Goal: Task Accomplishment & Management: Manage account settings

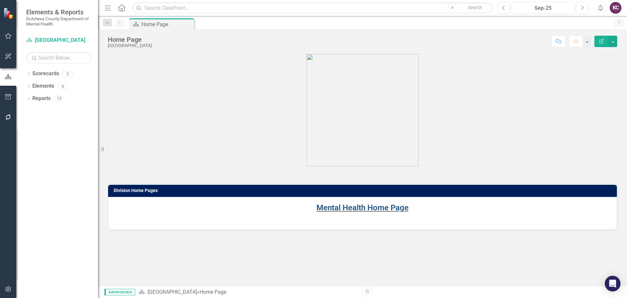
click at [351, 206] on link "Mental Health Home Page" at bounding box center [362, 207] width 92 height 9
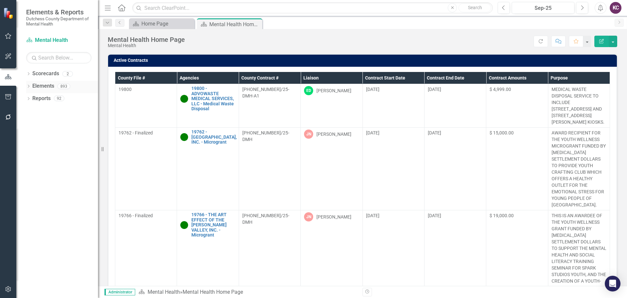
click at [31, 86] on icon "Dropdown" at bounding box center [28, 87] width 5 height 4
click at [37, 108] on icon at bounding box center [38, 110] width 5 height 5
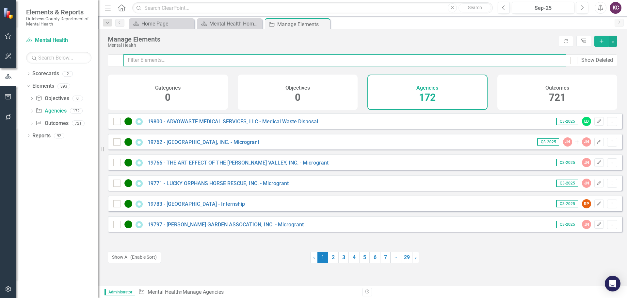
click at [191, 60] on input "text" at bounding box center [344, 60] width 443 height 12
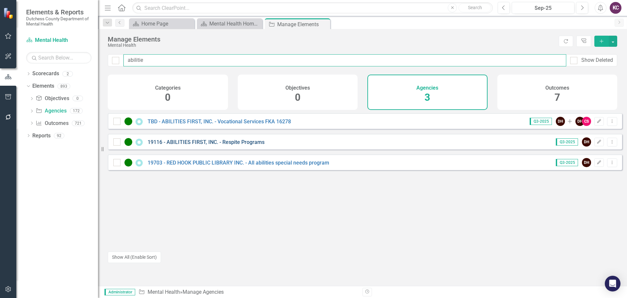
type input "abilitie"
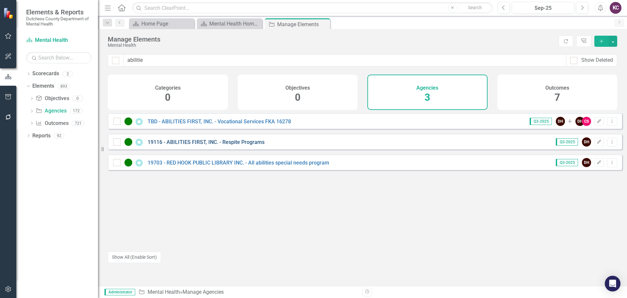
click at [219, 145] on link "19116 - ABILITIES FIRST, INC. - Respite Programs" at bounding box center [206, 142] width 117 height 6
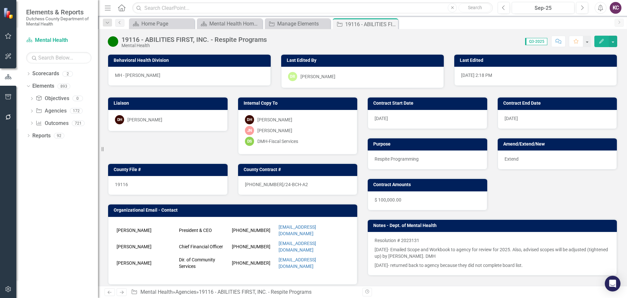
click at [181, 120] on div "DH Dana Hopkins" at bounding box center [168, 119] width 106 height 9
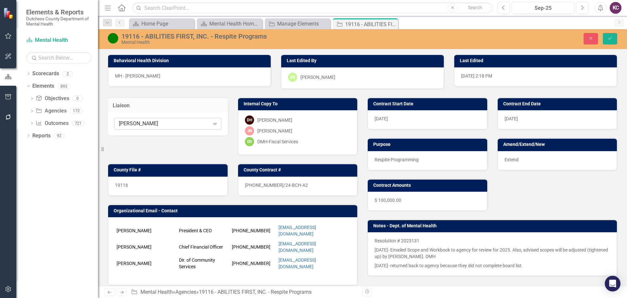
click at [215, 122] on icon "Expand" at bounding box center [215, 123] width 7 height 5
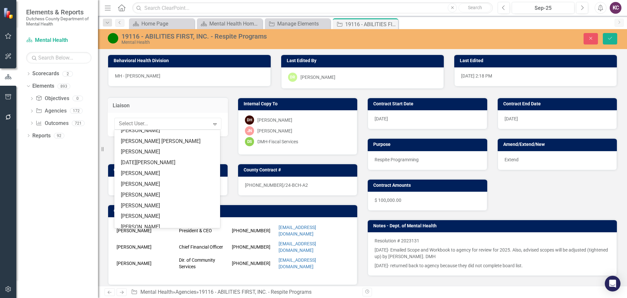
scroll to position [103, 0]
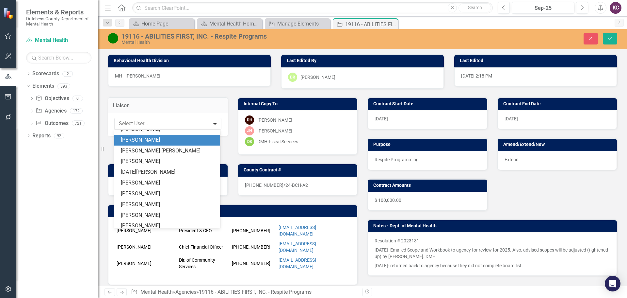
click at [148, 143] on div "Kyle Corkins" at bounding box center [168, 140] width 95 height 8
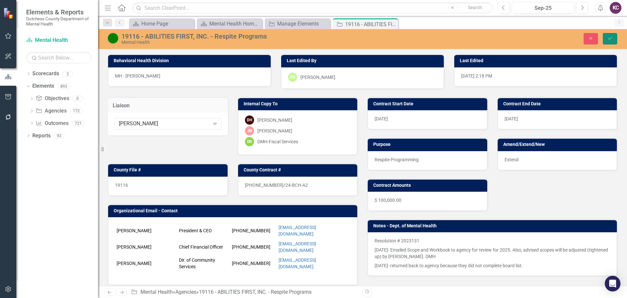
click at [610, 38] on icon "Save" at bounding box center [610, 38] width 6 height 5
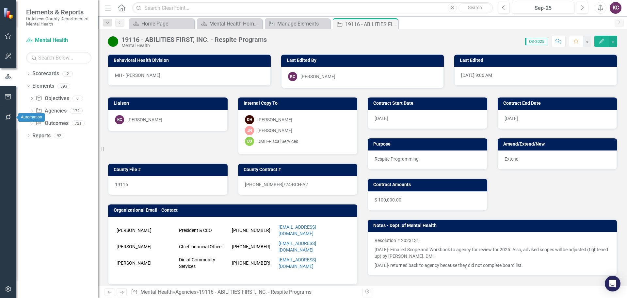
click at [8, 118] on icon "button" at bounding box center [8, 116] width 7 height 5
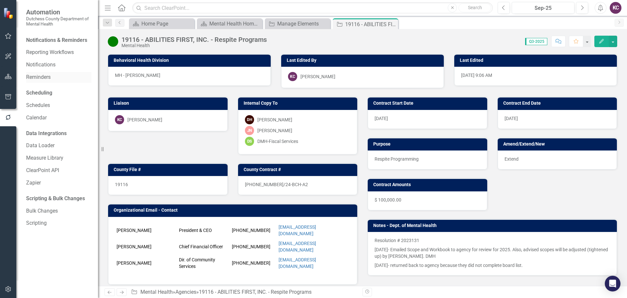
click at [49, 76] on link "Reminders" at bounding box center [58, 77] width 65 height 8
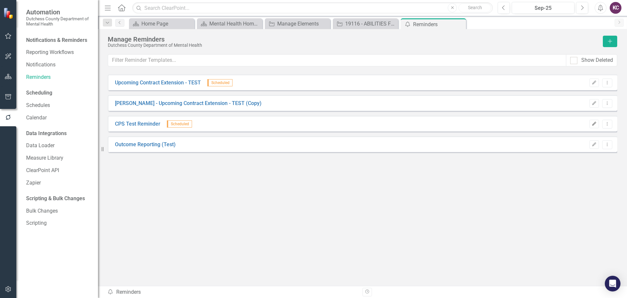
click at [596, 123] on icon "Edit" at bounding box center [594, 124] width 5 height 4
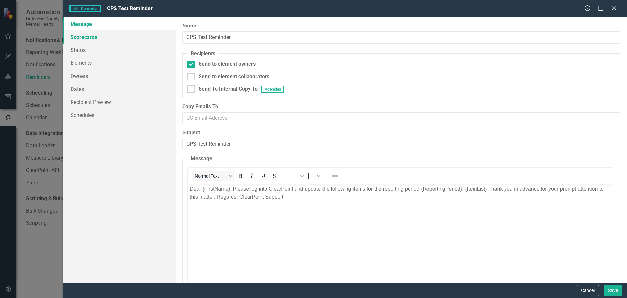
click at [91, 36] on link "Scorecards" at bounding box center [119, 36] width 113 height 13
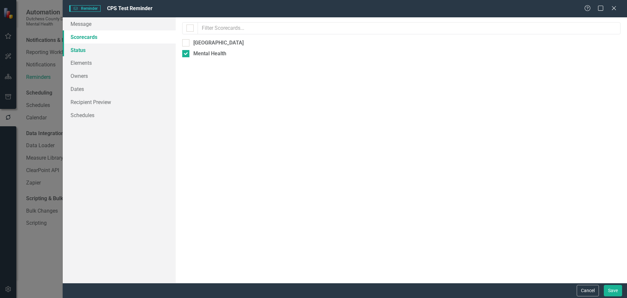
click at [74, 52] on link "Status" at bounding box center [119, 49] width 113 height 13
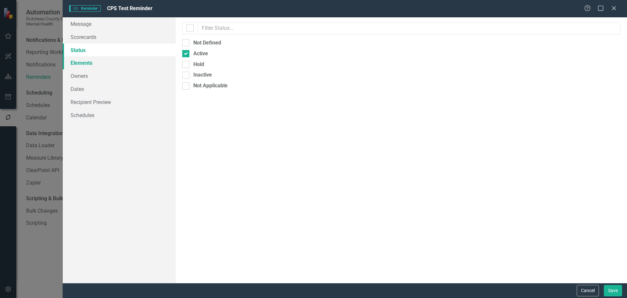
click at [77, 68] on link "Elements" at bounding box center [119, 62] width 113 height 13
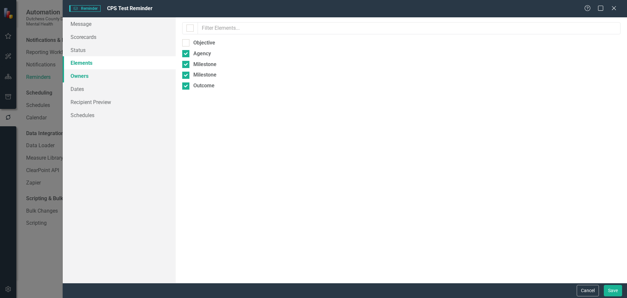
click at [79, 80] on link "Owners" at bounding box center [119, 75] width 113 height 13
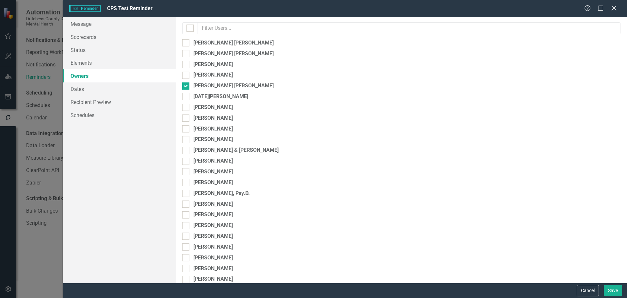
click at [614, 7] on icon "Close" at bounding box center [614, 8] width 8 height 6
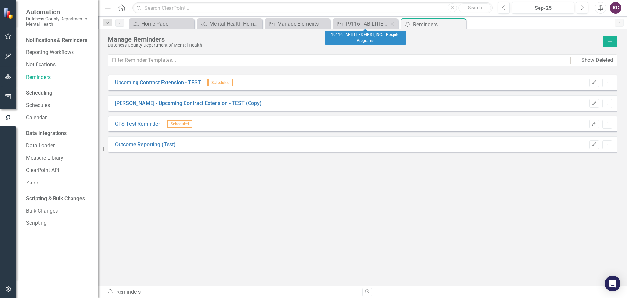
click at [385, 19] on div "Agency 19116 - ABILITIES FIRST, INC. - Respite Programs Close" at bounding box center [365, 23] width 65 height 11
click at [593, 124] on icon "button" at bounding box center [594, 123] width 4 height 4
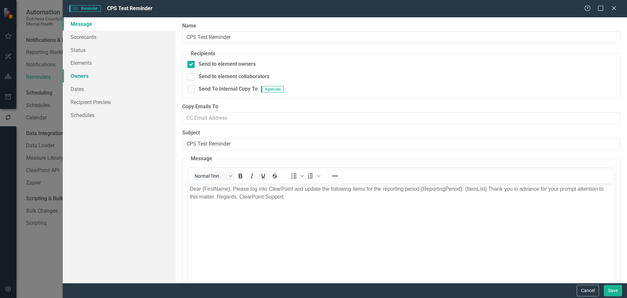
click at [80, 76] on link "Owners" at bounding box center [119, 75] width 113 height 13
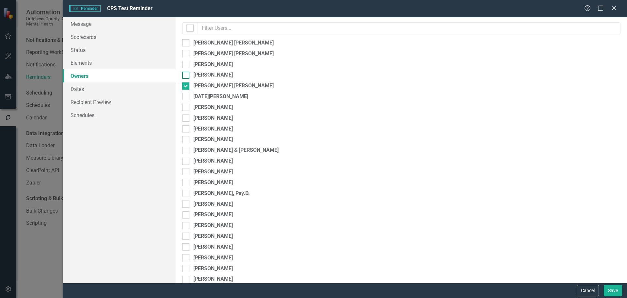
click at [188, 74] on div at bounding box center [185, 75] width 7 height 7
click at [186, 74] on input "Kyle Corkins" at bounding box center [184, 74] width 4 height 4
checkbox input "true"
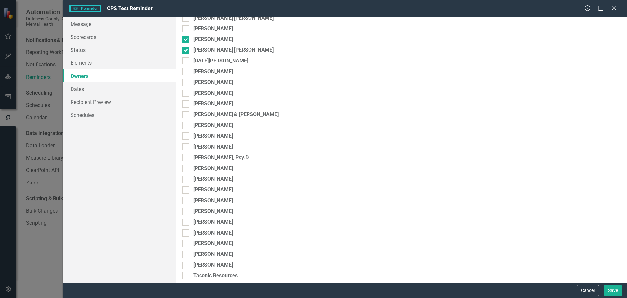
scroll to position [137, 0]
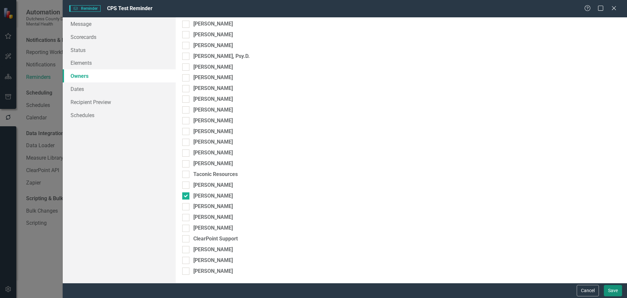
click at [609, 288] on button "Save" at bounding box center [613, 289] width 18 height 11
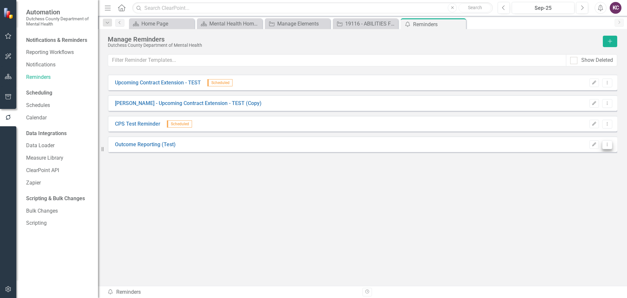
click at [608, 147] on button "Dropdown Menu" at bounding box center [607, 144] width 10 height 9
click at [575, 167] on link "Send Send Reminder" at bounding box center [581, 167] width 61 height 12
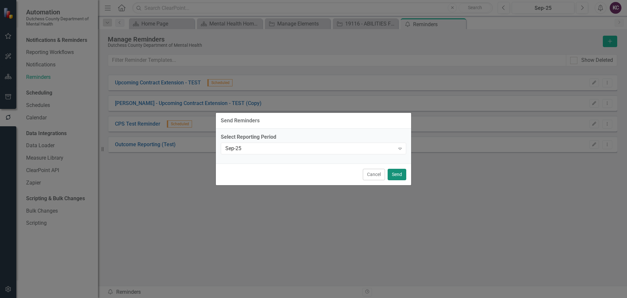
click at [395, 175] on button "Send" at bounding box center [397, 174] width 19 height 11
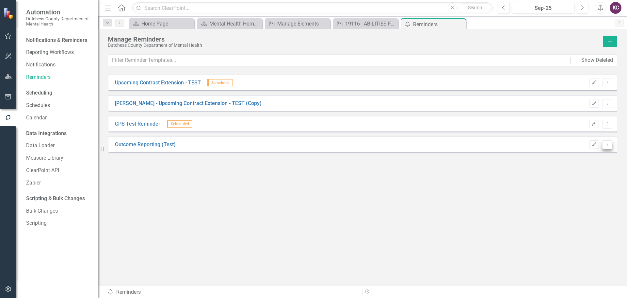
click at [607, 143] on icon "Dropdown Menu" at bounding box center [608, 144] width 6 height 4
click at [568, 165] on link "Send Send Reminder" at bounding box center [581, 167] width 61 height 12
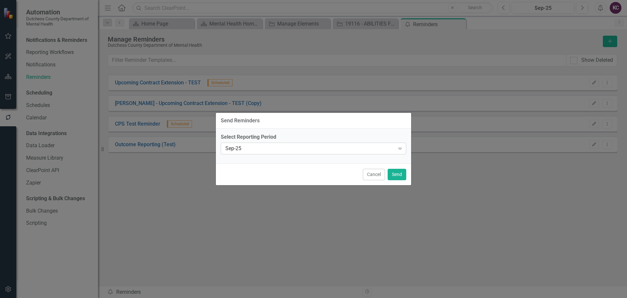
click at [401, 148] on icon at bounding box center [399, 149] width 3 height 2
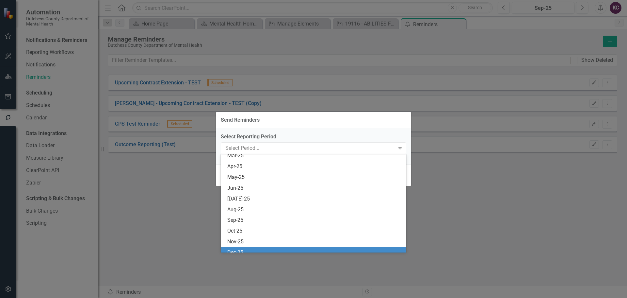
scroll to position [21, 0]
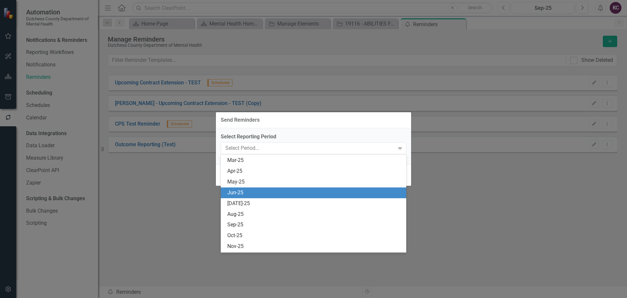
click at [284, 190] on div "Jun-25" at bounding box center [314, 193] width 175 height 8
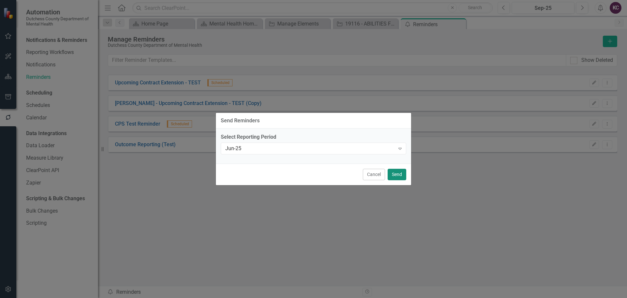
click at [394, 174] on button "Send" at bounding box center [397, 174] width 19 height 11
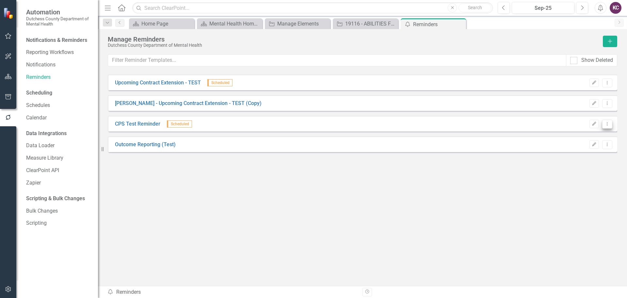
click at [610, 124] on icon "Dropdown Menu" at bounding box center [608, 123] width 6 height 4
click at [570, 147] on link "Send Send Reminder" at bounding box center [581, 147] width 61 height 12
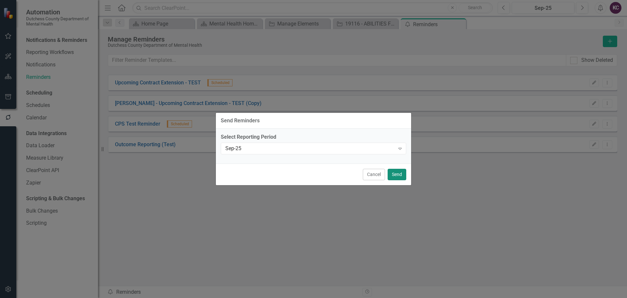
click at [398, 175] on button "Send" at bounding box center [397, 174] width 19 height 11
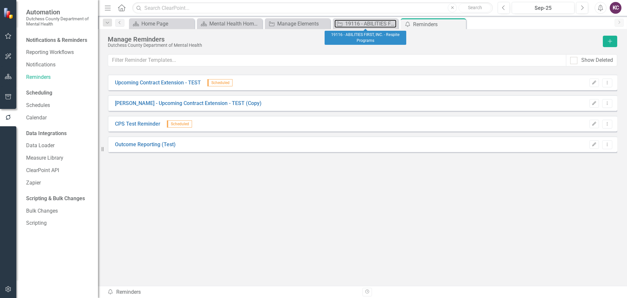
drag, startPoint x: 361, startPoint y: 23, endPoint x: 361, endPoint y: 16, distance: 6.2
click at [361, 23] on div "19116 - ABILITIES FIRST, INC. - Respite Programs" at bounding box center [370, 24] width 51 height 8
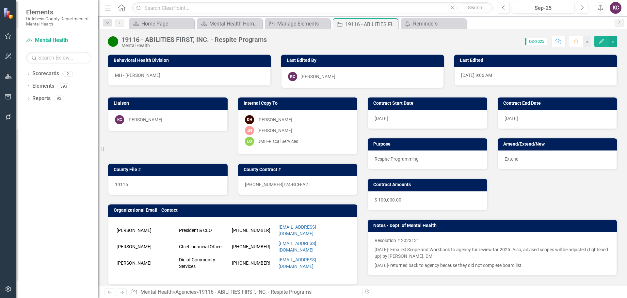
click at [178, 123] on div "KC Kyle Corkins" at bounding box center [168, 119] width 106 height 9
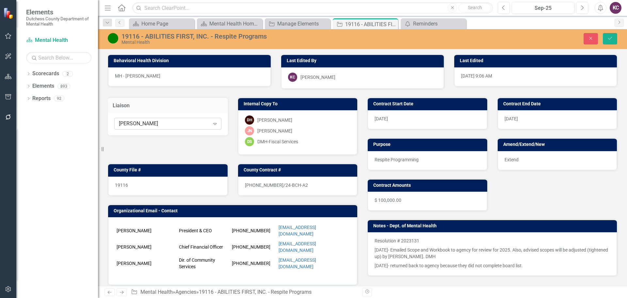
click at [203, 123] on div "Kyle Corkins" at bounding box center [164, 124] width 91 height 8
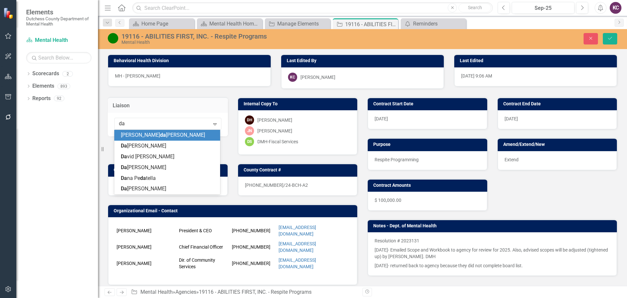
type input "dan"
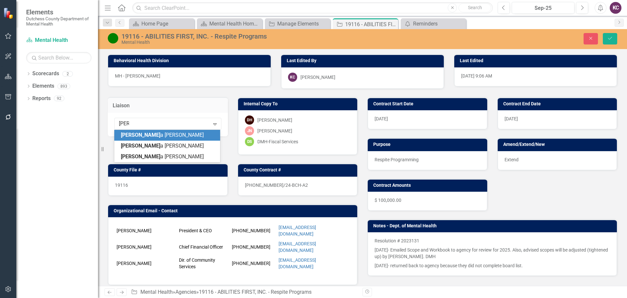
click at [151, 136] on span "Dan a Hopkins" at bounding box center [162, 135] width 83 height 6
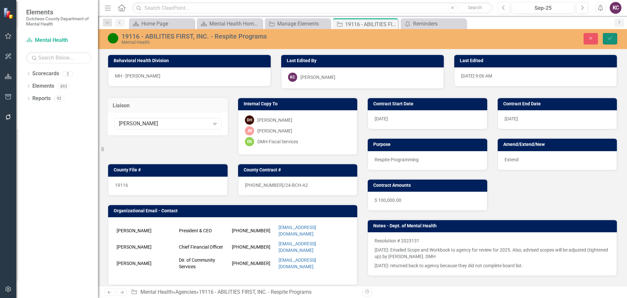
click at [606, 37] on button "Save" at bounding box center [610, 38] width 14 height 11
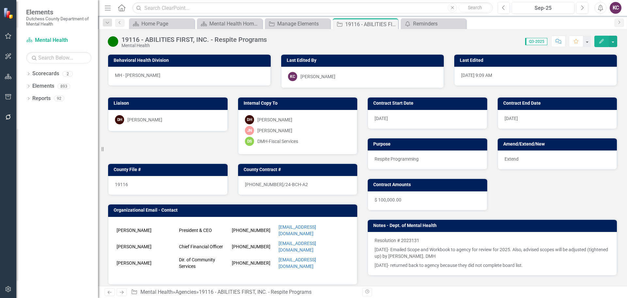
click at [568, 195] on div "Contract Start Date 1/1/26 Contract End Date 12/31/26 Purpose Respite Programmi…" at bounding box center [493, 181] width 260 height 187
drag, startPoint x: 199, startPoint y: 121, endPoint x: 195, endPoint y: 120, distance: 4.0
click at [195, 120] on div "DH Dana Hopkins" at bounding box center [168, 119] width 106 height 9
click at [194, 120] on div "DH Dana Hopkins" at bounding box center [168, 119] width 106 height 9
click at [169, 121] on div "DH Dana Hopkins" at bounding box center [168, 119] width 106 height 9
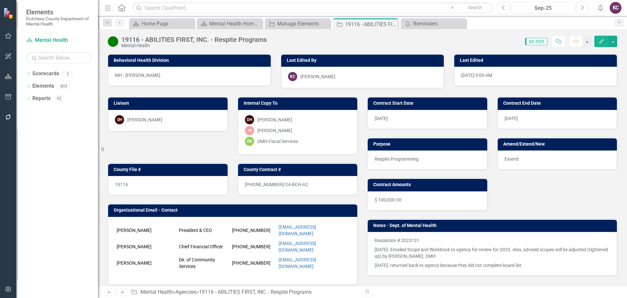
click at [169, 121] on div "DH Dana Hopkins" at bounding box center [168, 119] width 106 height 9
click at [438, 23] on div "Reminders" at bounding box center [434, 24] width 43 height 8
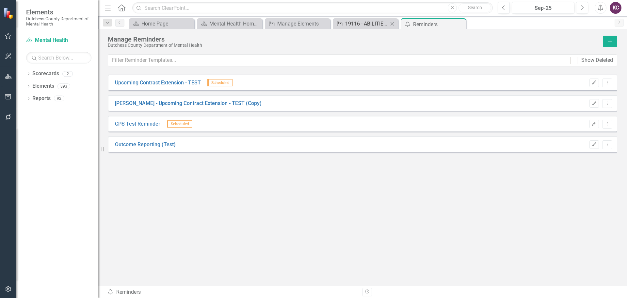
click at [358, 26] on div "19116 - ABILITIES FIRST, INC. - Respite Programs" at bounding box center [366, 24] width 43 height 8
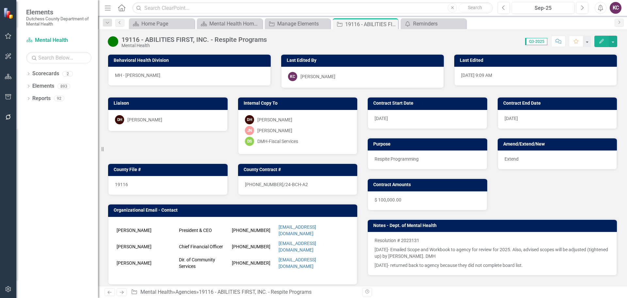
click at [180, 118] on div "DH Dana Hopkins" at bounding box center [168, 119] width 106 height 9
click at [179, 118] on div "DH Dana Hopkins" at bounding box center [168, 119] width 106 height 9
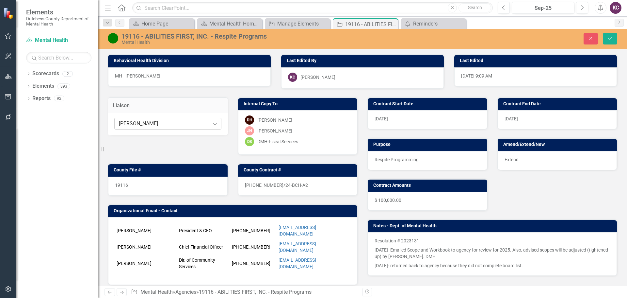
click at [215, 124] on icon at bounding box center [214, 124] width 3 height 2
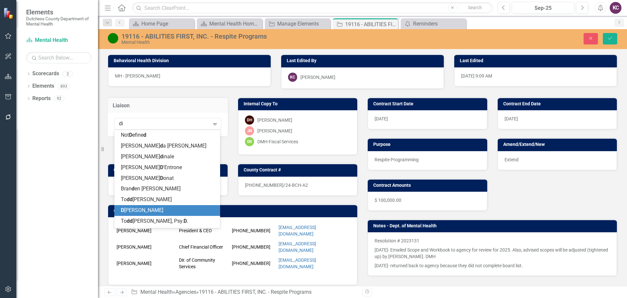
type input "dian"
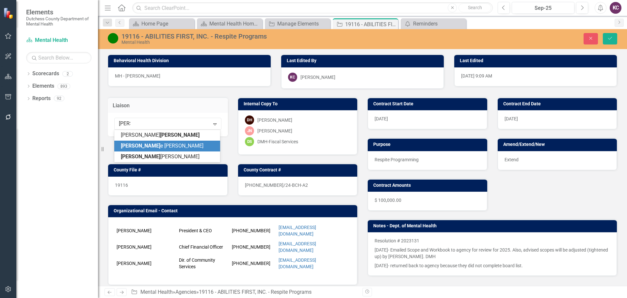
click at [141, 146] on span "Dian e Richard" at bounding box center [162, 145] width 83 height 6
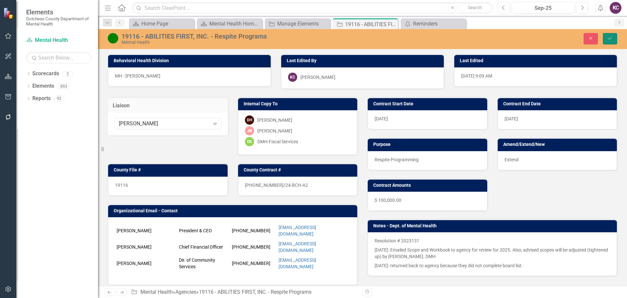
click at [610, 38] on icon "Save" at bounding box center [610, 38] width 6 height 5
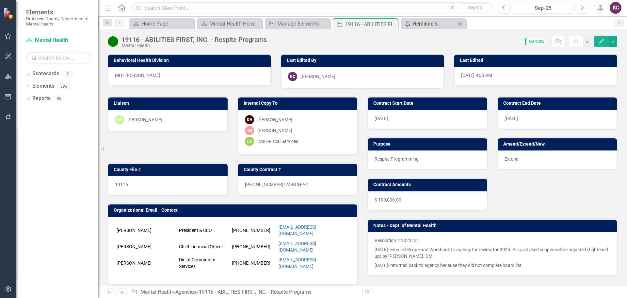
click at [437, 22] on div "Reminders" at bounding box center [434, 24] width 43 height 8
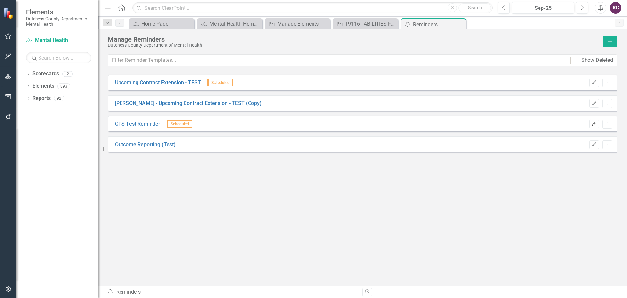
click at [594, 123] on icon "Edit" at bounding box center [594, 124] width 5 height 4
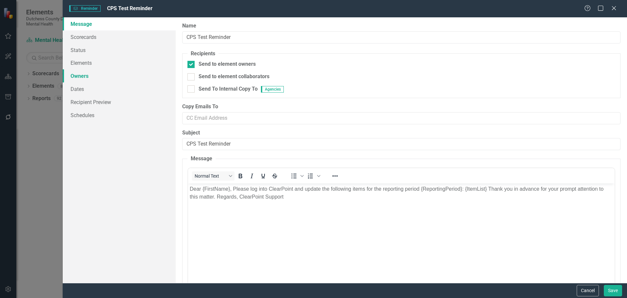
click at [89, 73] on link "Owners" at bounding box center [119, 75] width 113 height 13
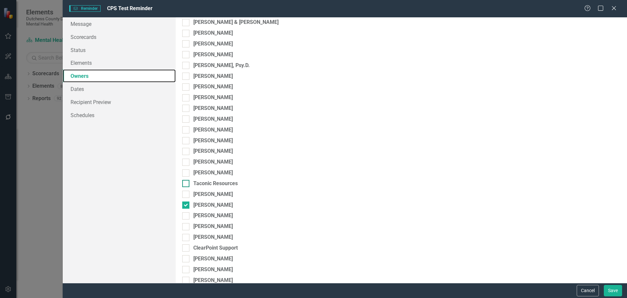
scroll to position [131, 0]
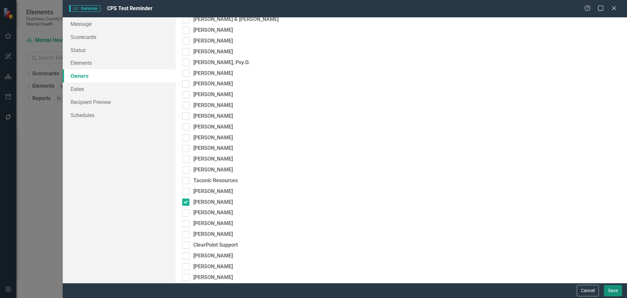
click at [607, 288] on button "Save" at bounding box center [613, 289] width 18 height 11
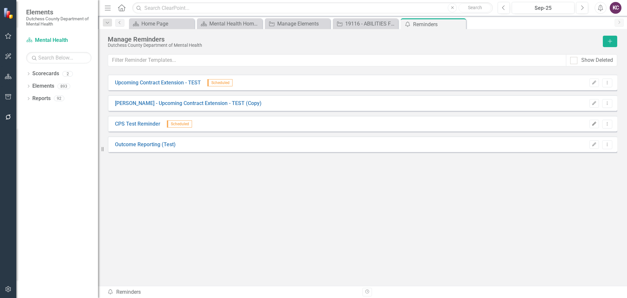
click at [593, 124] on icon "Edit" at bounding box center [594, 124] width 5 height 4
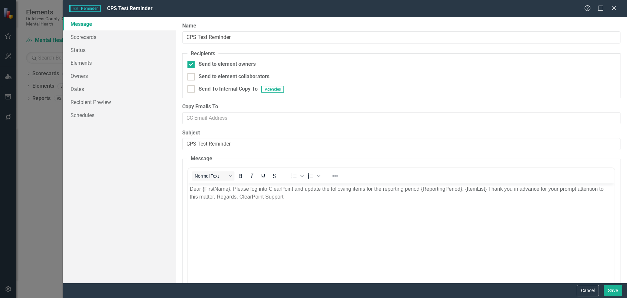
scroll to position [0, 0]
click at [611, 8] on icon "Close" at bounding box center [614, 8] width 8 height 6
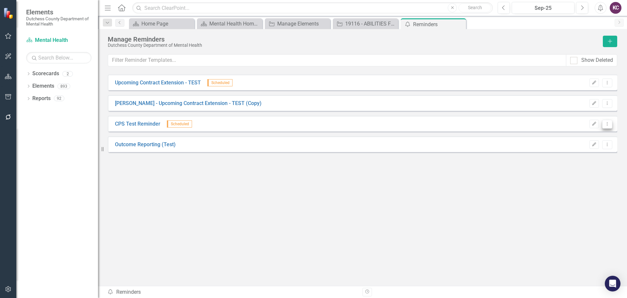
click at [609, 124] on icon "Dropdown Menu" at bounding box center [608, 123] width 6 height 4
click at [582, 150] on link "Send Send Reminder" at bounding box center [581, 147] width 61 height 12
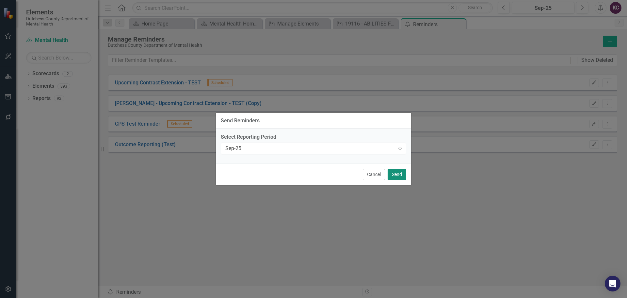
click at [400, 174] on button "Send" at bounding box center [397, 174] width 19 height 11
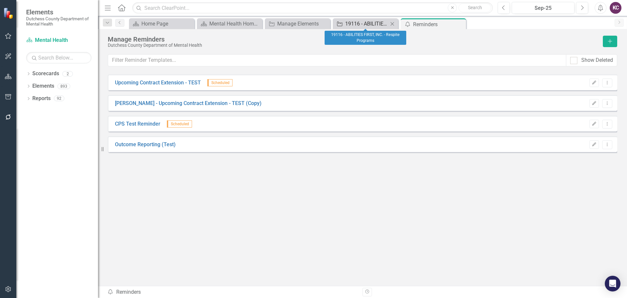
click at [349, 24] on div "19116 - ABILITIES FIRST, INC. - Respite Programs" at bounding box center [366, 24] width 43 height 8
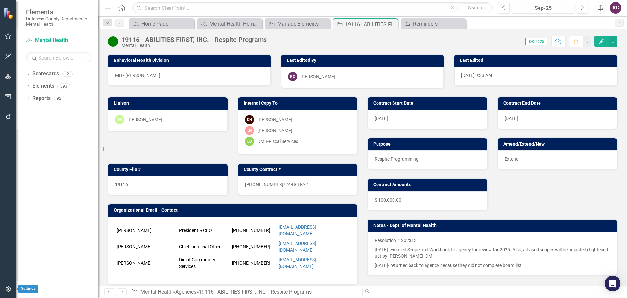
click at [9, 287] on icon "button" at bounding box center [8, 288] width 7 height 5
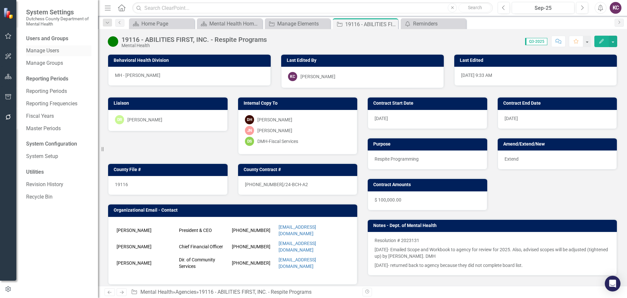
click at [44, 49] on link "Manage Users" at bounding box center [58, 51] width 65 height 8
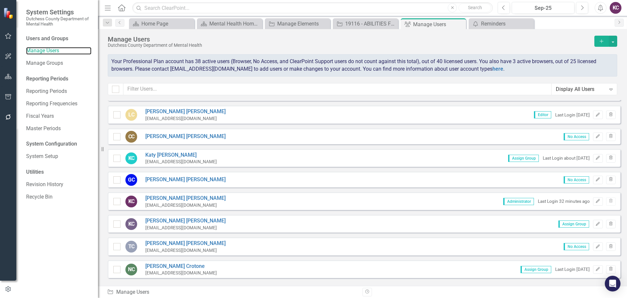
scroll to position [131, 0]
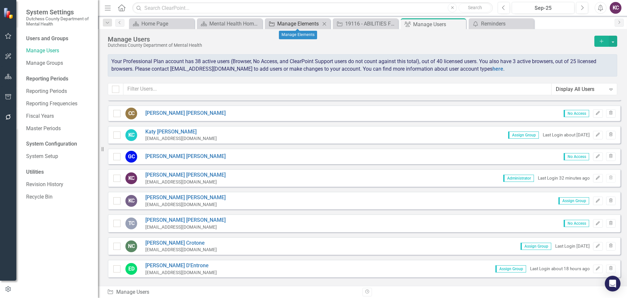
click at [308, 20] on div "Manage Elements" at bounding box center [298, 24] width 43 height 8
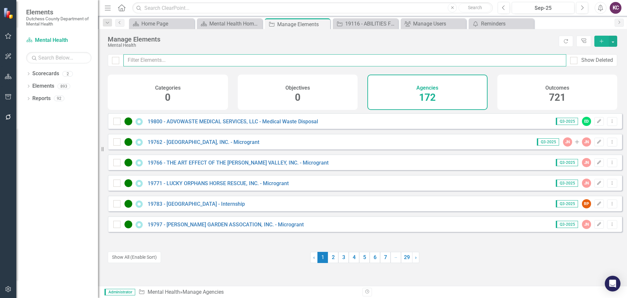
click at [227, 63] on input "text" at bounding box center [344, 60] width 443 height 12
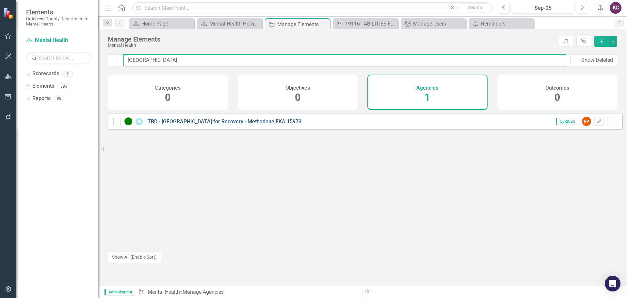
type input "lexington"
click at [246, 124] on link "TBD - [GEOGRAPHIC_DATA] for Recovery - Methadone FKA 15973" at bounding box center [225, 121] width 154 height 6
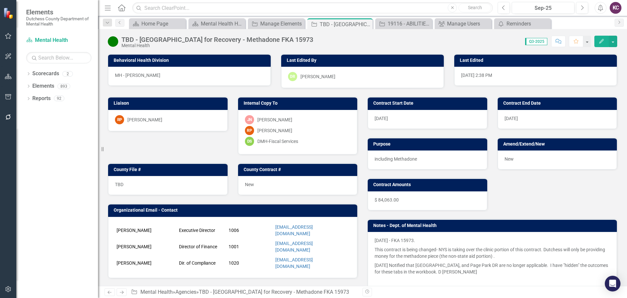
scroll to position [33, 0]
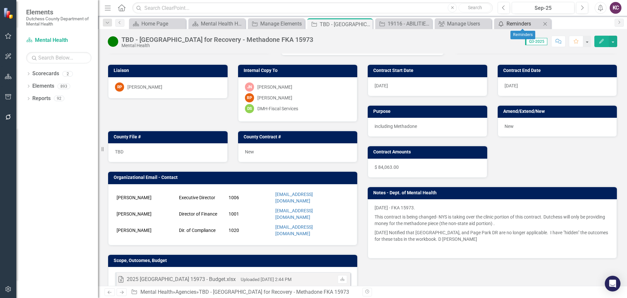
click at [504, 21] on icon "Send Reminders" at bounding box center [501, 23] width 7 height 5
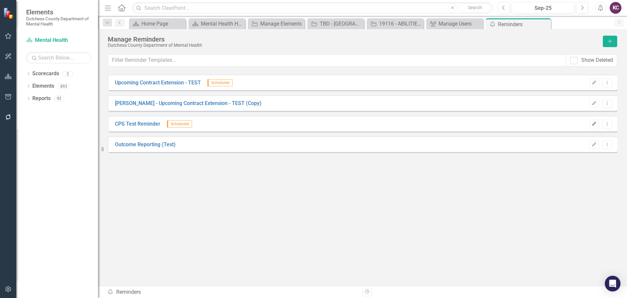
click at [590, 122] on button "Edit" at bounding box center [593, 124] width 9 height 8
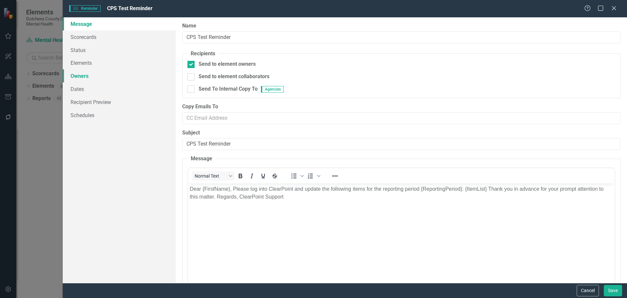
click at [83, 76] on link "Owners" at bounding box center [119, 75] width 113 height 13
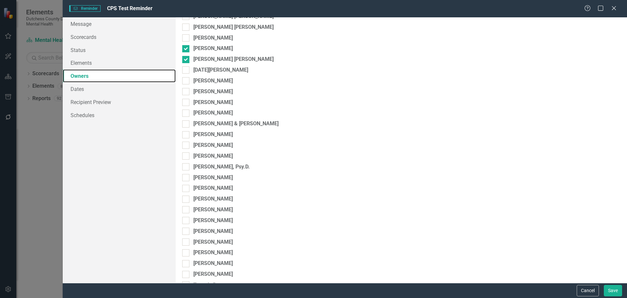
scroll to position [137, 0]
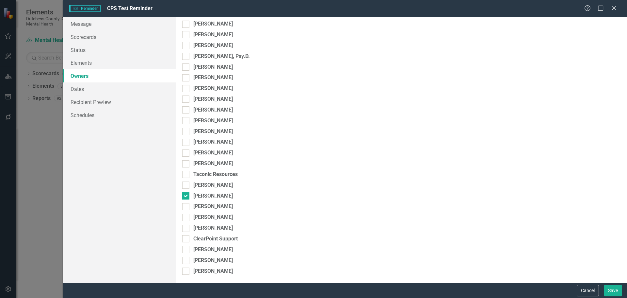
drag, startPoint x: 613, startPoint y: 6, endPoint x: 607, endPoint y: 7, distance: 6.2
click at [613, 7] on icon "Close" at bounding box center [614, 8] width 7 height 5
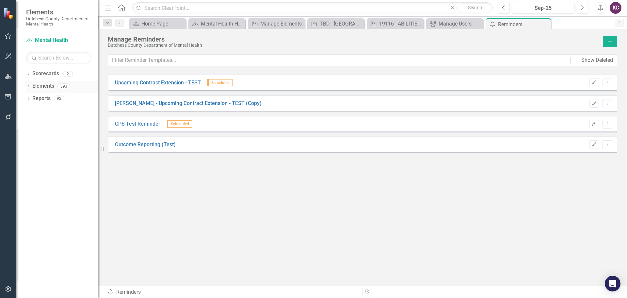
click at [48, 85] on link "Elements" at bounding box center [43, 86] width 22 height 8
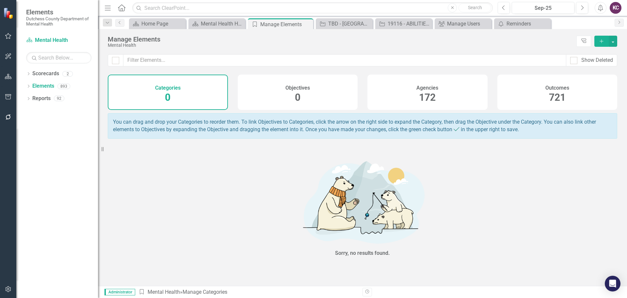
click at [453, 91] on div "Agencies 172" at bounding box center [427, 91] width 120 height 35
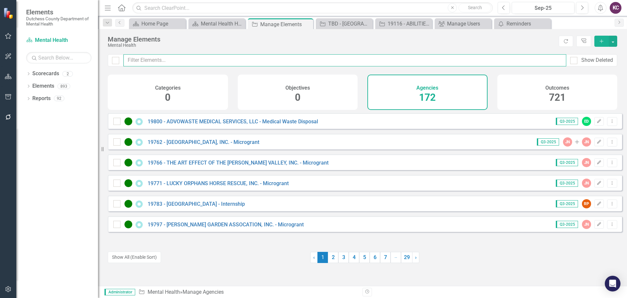
click at [177, 62] on input "text" at bounding box center [344, 60] width 443 height 12
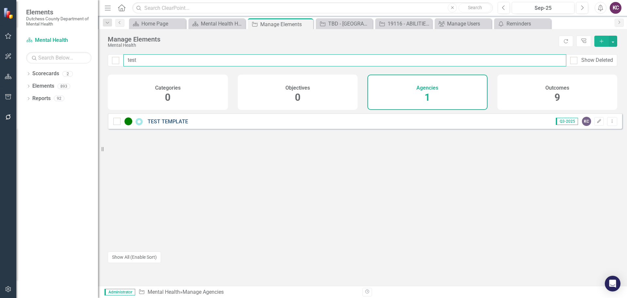
type input "test"
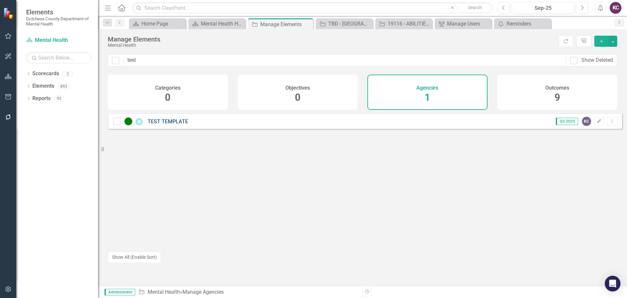
click at [177, 124] on link "TEST TEMPLATE" at bounding box center [168, 121] width 40 height 6
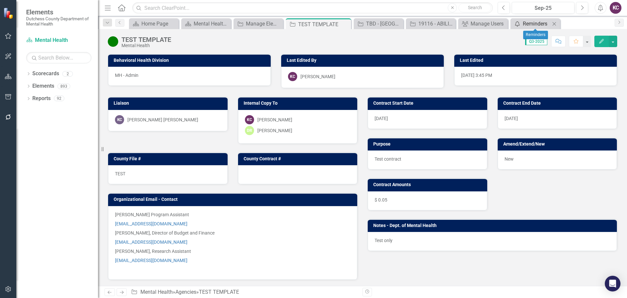
click at [532, 23] on div "Reminders" at bounding box center [536, 24] width 27 height 8
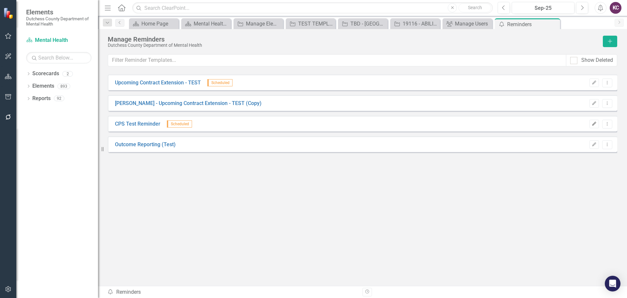
click at [596, 124] on icon "Edit" at bounding box center [594, 124] width 5 height 4
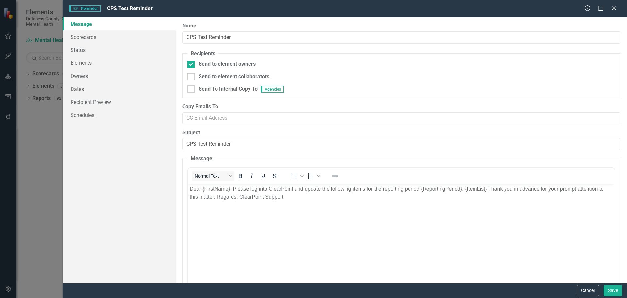
click at [605, 12] on div "Help Maximize Close" at bounding box center [602, 9] width 36 height 8
click at [614, 9] on icon "Close" at bounding box center [614, 8] width 8 height 6
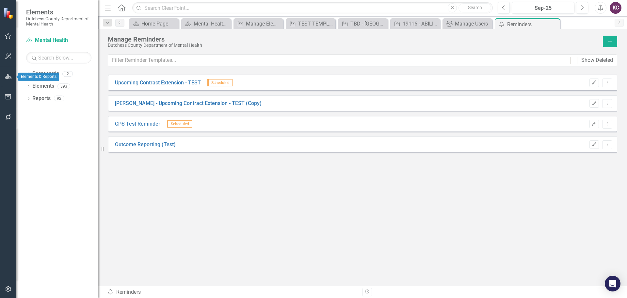
click at [10, 75] on icon "button" at bounding box center [8, 76] width 7 height 5
click at [6, 284] on button "button" at bounding box center [8, 289] width 15 height 14
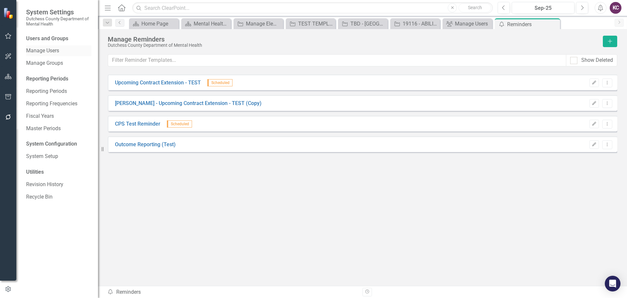
click at [45, 47] on div "Manage Users" at bounding box center [58, 50] width 65 height 11
click at [47, 63] on link "Manage Groups" at bounding box center [58, 63] width 65 height 8
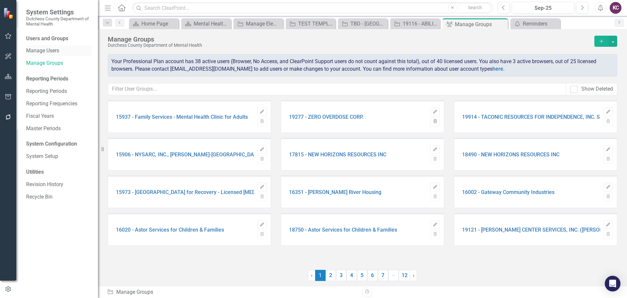
click at [42, 52] on link "Manage Users" at bounding box center [58, 51] width 65 height 8
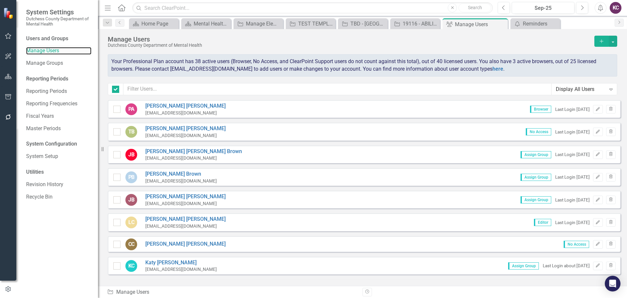
checkbox input "false"
click at [176, 89] on input "text" at bounding box center [337, 89] width 428 height 12
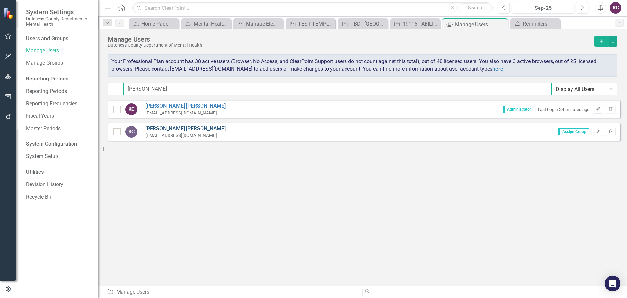
type input "kyle"
click at [173, 126] on link "Kyle BW Corkins" at bounding box center [185, 129] width 80 height 8
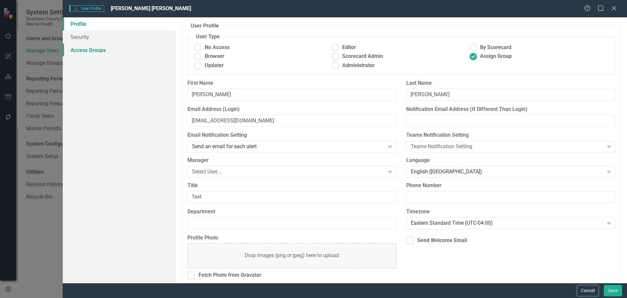
click at [103, 49] on link "Access Groups" at bounding box center [119, 49] width 113 height 13
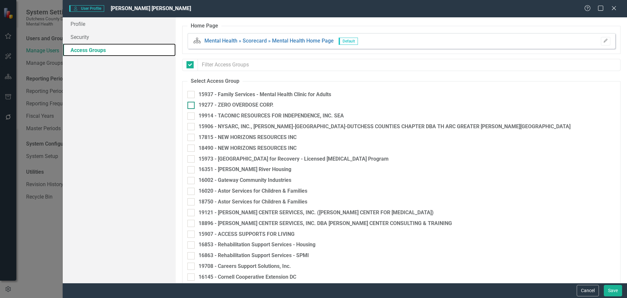
checkbox input "false"
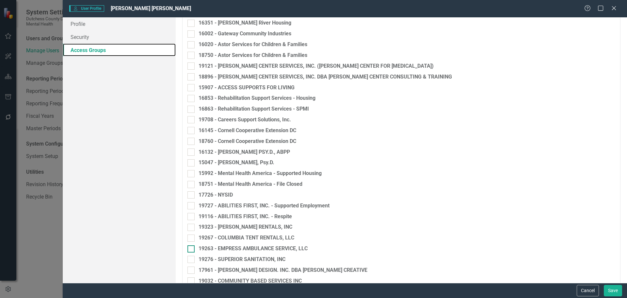
scroll to position [196, 0]
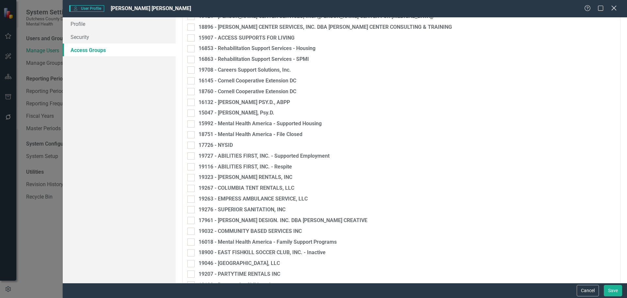
click at [613, 8] on icon "Close" at bounding box center [614, 8] width 8 height 6
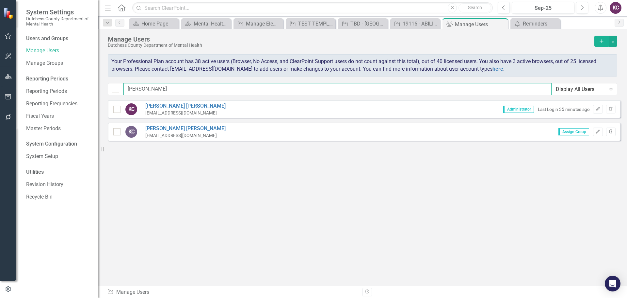
click at [148, 87] on input "kyle" at bounding box center [337, 89] width 428 height 12
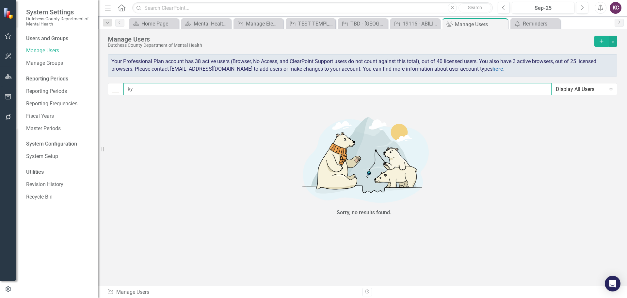
type input "k"
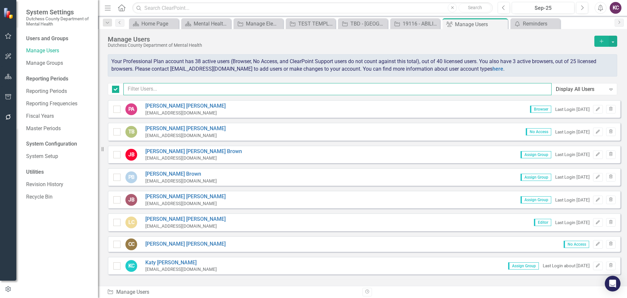
checkbox input "false"
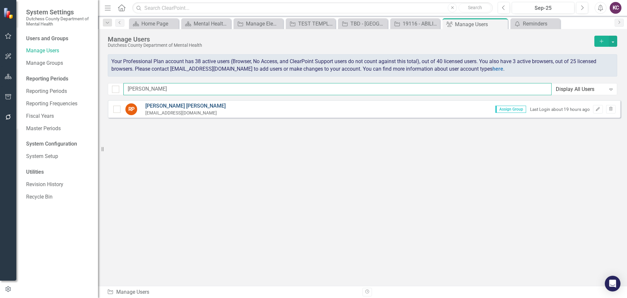
type input "robin"
click at [152, 103] on link "Robin Peritz" at bounding box center [185, 106] width 80 height 8
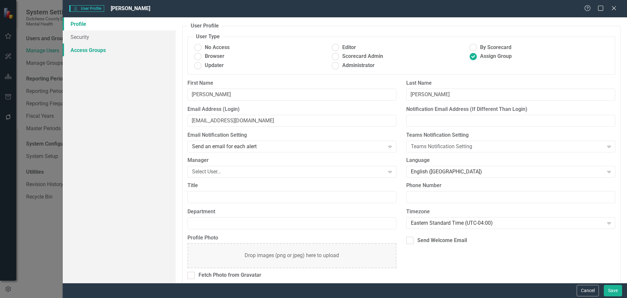
click at [100, 50] on link "Access Groups" at bounding box center [119, 49] width 113 height 13
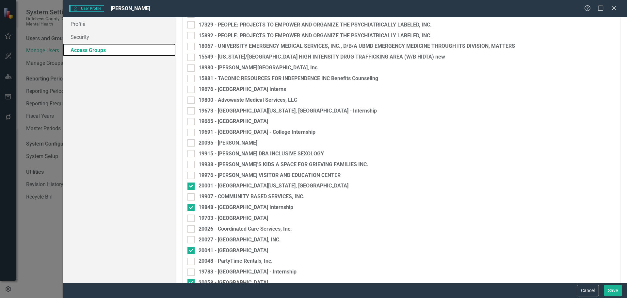
scroll to position [849, 0]
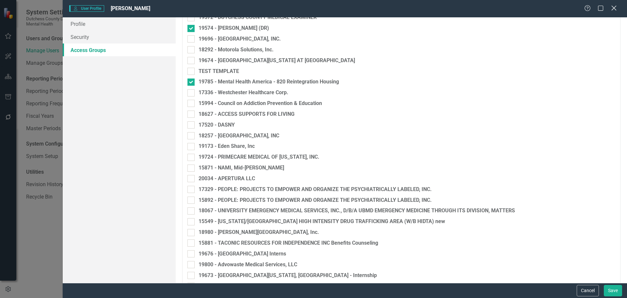
click at [614, 9] on icon "Close" at bounding box center [614, 8] width 8 height 6
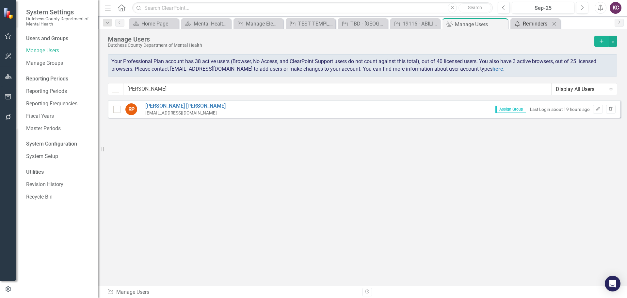
click at [529, 24] on div "Reminders" at bounding box center [536, 24] width 27 height 8
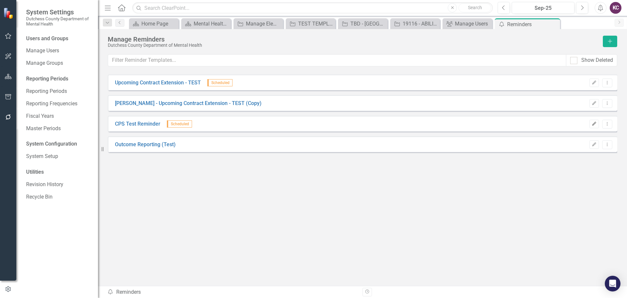
click at [594, 125] on icon "Edit" at bounding box center [594, 124] width 5 height 4
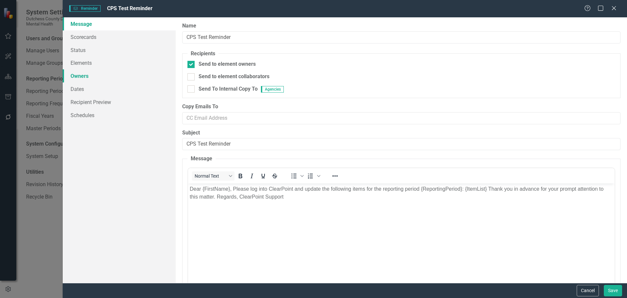
click at [85, 75] on link "Owners" at bounding box center [119, 75] width 113 height 13
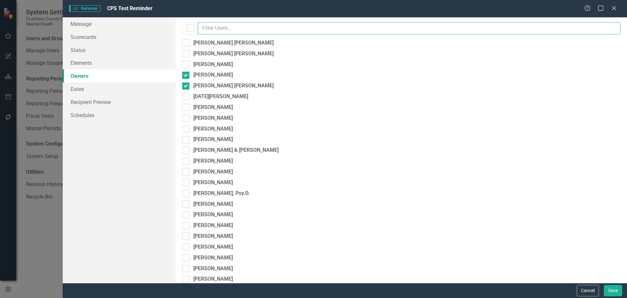
click at [288, 28] on input "text" at bounding box center [409, 28] width 423 height 12
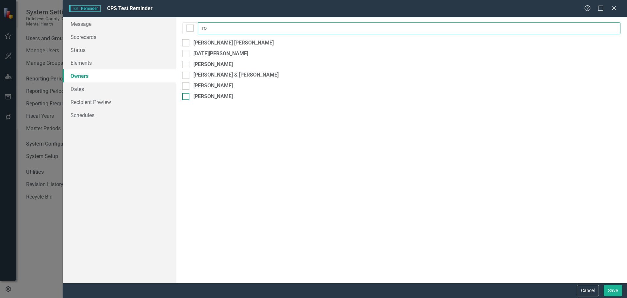
type input "ro"
click at [192, 97] on div "Robin Peritz" at bounding box center [401, 97] width 438 height 8
click at [186, 97] on input "Robin Peritz" at bounding box center [184, 95] width 4 height 4
checkbox input "true"
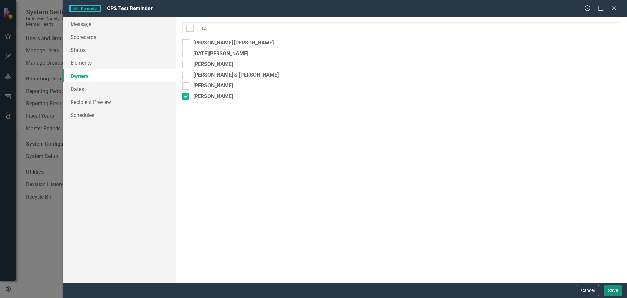
click at [613, 292] on button "Save" at bounding box center [613, 289] width 18 height 11
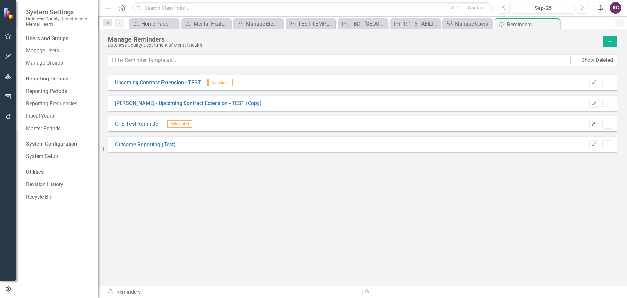
click at [593, 127] on button "Edit" at bounding box center [593, 124] width 9 height 8
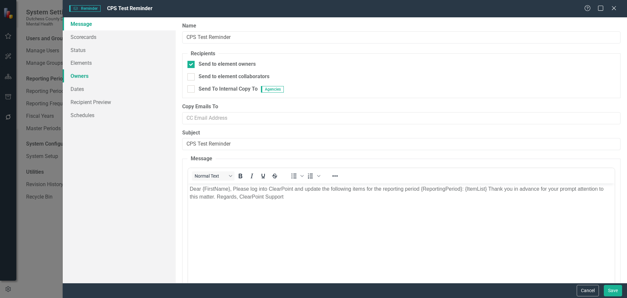
click at [93, 78] on link "Owners" at bounding box center [119, 75] width 113 height 13
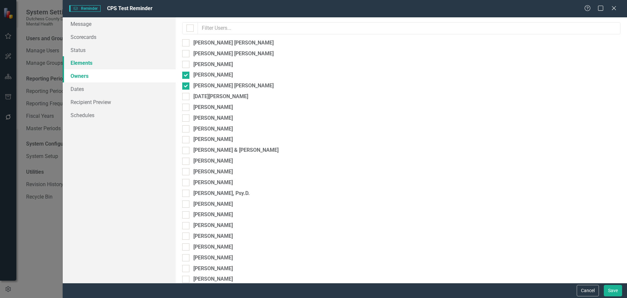
click at [83, 61] on link "Elements" at bounding box center [119, 62] width 113 height 13
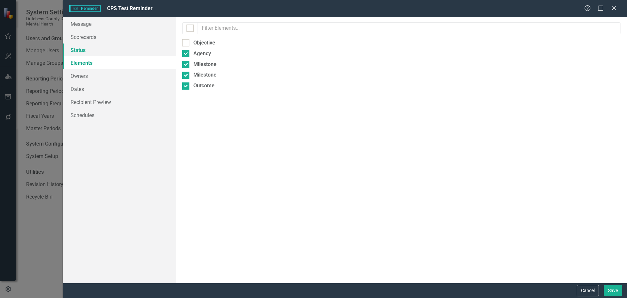
click at [84, 49] on link "Status" at bounding box center [119, 49] width 113 height 13
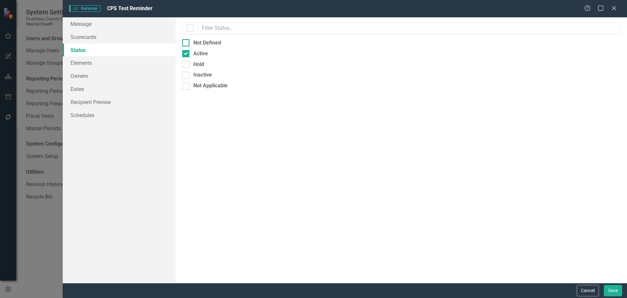
click at [184, 42] on input "Not Defined" at bounding box center [184, 41] width 4 height 4
click at [87, 24] on link "Message" at bounding box center [119, 23] width 113 height 13
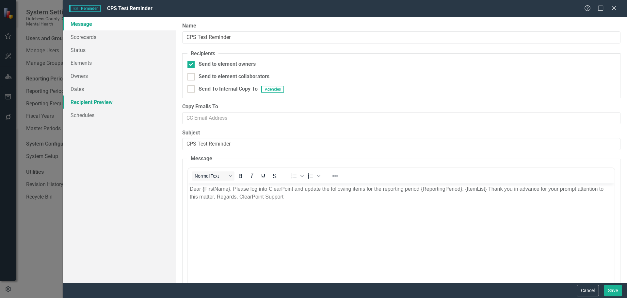
click at [95, 103] on link "Recipient Preview" at bounding box center [119, 101] width 113 height 13
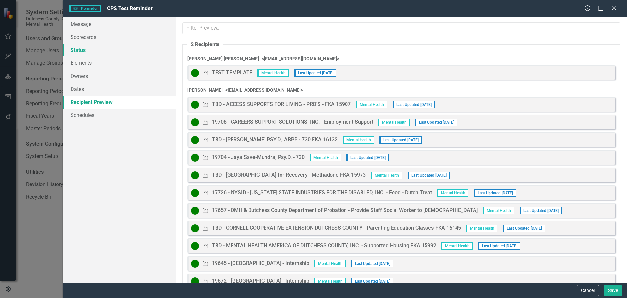
click at [79, 52] on link "Status" at bounding box center [119, 49] width 113 height 13
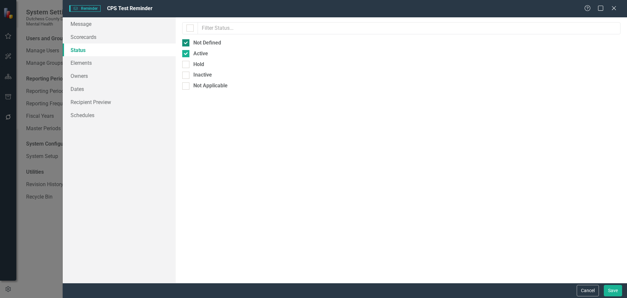
click at [186, 42] on input "Not Defined" at bounding box center [184, 41] width 4 height 4
checkbox input "false"
click at [105, 99] on link "Recipient Preview" at bounding box center [119, 101] width 113 height 13
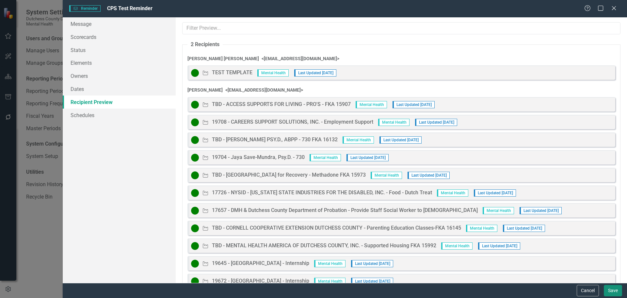
click at [610, 289] on button "Save" at bounding box center [613, 289] width 18 height 11
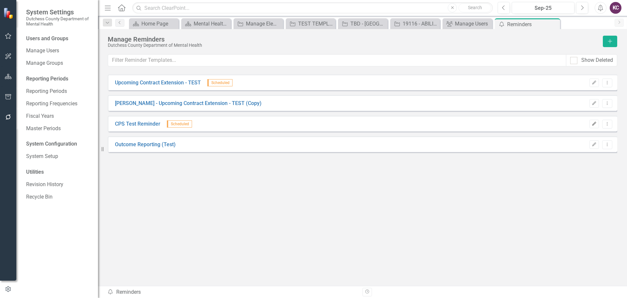
click at [593, 127] on button "Edit" at bounding box center [593, 124] width 9 height 8
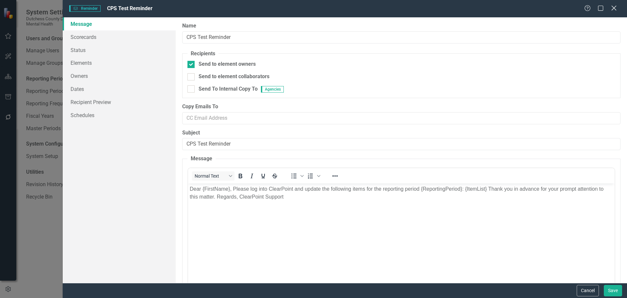
click at [616, 9] on icon "Close" at bounding box center [614, 8] width 8 height 6
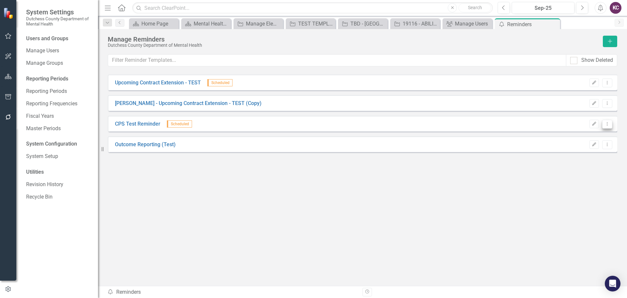
click at [611, 126] on button "Dropdown Menu" at bounding box center [607, 124] width 10 height 9
click at [582, 145] on link "Send Send Reminder" at bounding box center [581, 147] width 61 height 12
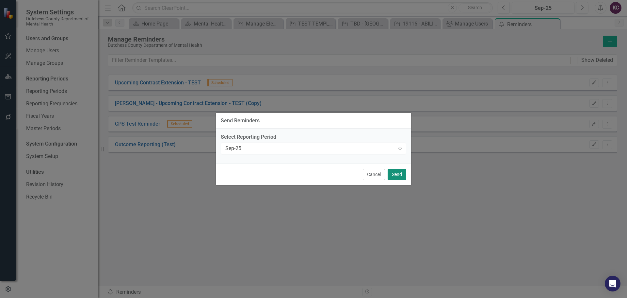
click at [398, 172] on button "Send" at bounding box center [397, 174] width 19 height 11
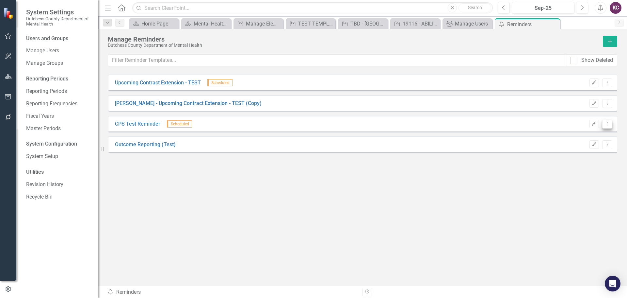
click at [607, 125] on icon "Dropdown Menu" at bounding box center [608, 123] width 6 height 4
click at [576, 135] on link "Edit Edit Reminder" at bounding box center [581, 135] width 61 height 12
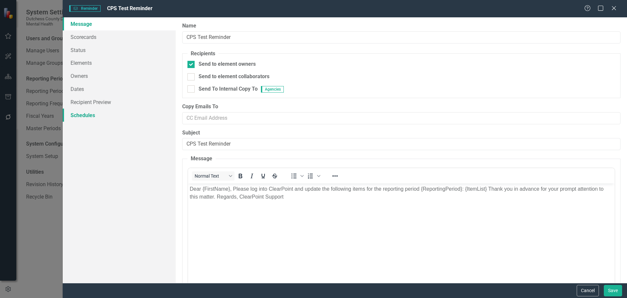
click at [83, 116] on link "Schedules" at bounding box center [119, 114] width 113 height 13
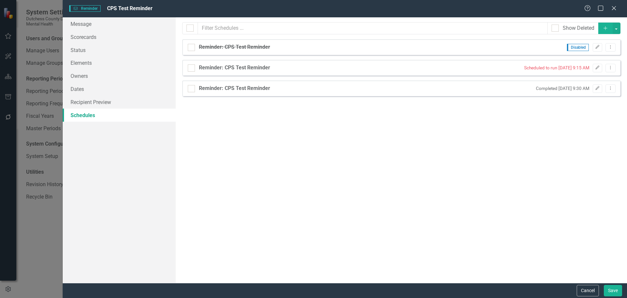
click at [604, 26] on icon "Add" at bounding box center [606, 28] width 6 height 5
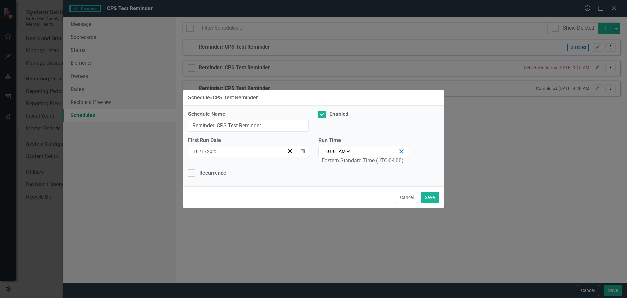
click at [403, 153] on line "button" at bounding box center [402, 151] width 4 height 4
select select
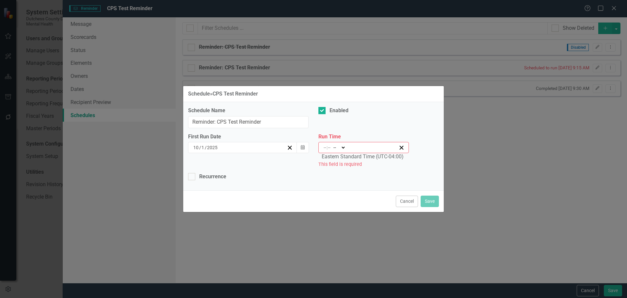
click at [339, 143] on div ": -- AM PM" at bounding box center [363, 147] width 90 height 11
click at [354, 144] on div ": -- AM PM" at bounding box center [361, 147] width 76 height 7
type input "9"
type input "45"
click at [347, 148] on select "-- AM PM" at bounding box center [341, 147] width 14 height 7
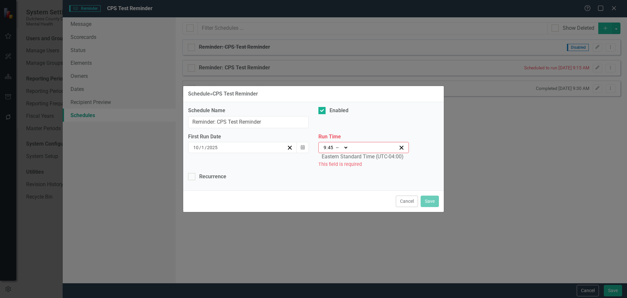
select select "am"
click at [334, 144] on select "-- AM PM" at bounding box center [341, 147] width 14 height 7
type input "09:45"
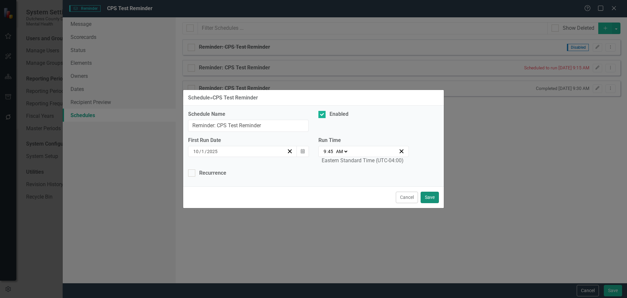
click at [430, 194] on button "Save" at bounding box center [430, 196] width 18 height 11
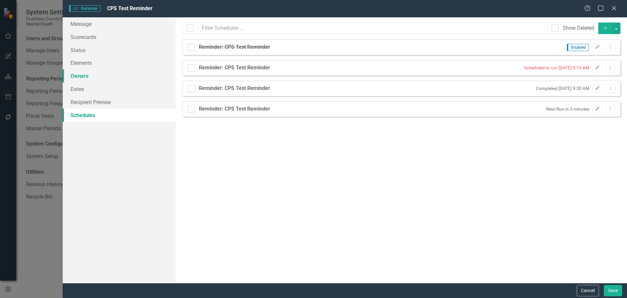
click at [96, 76] on link "Owners" at bounding box center [119, 75] width 113 height 13
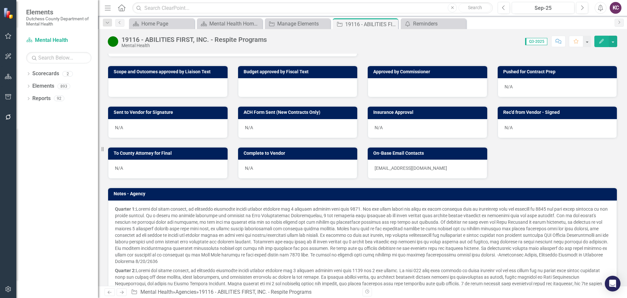
scroll to position [295, 0]
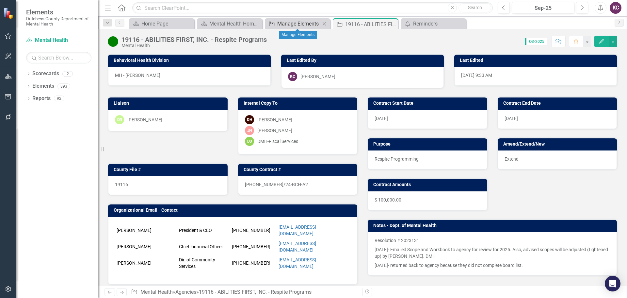
click at [290, 24] on div "Manage Elements" at bounding box center [298, 24] width 43 height 8
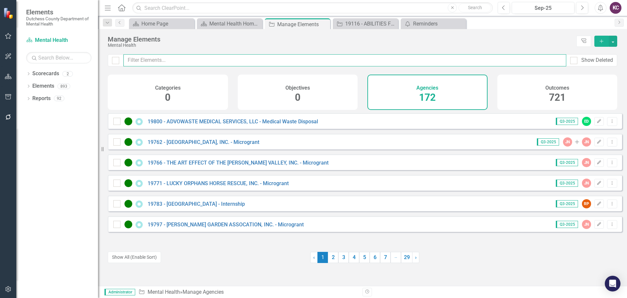
click at [303, 60] on input "text" at bounding box center [344, 60] width 443 height 12
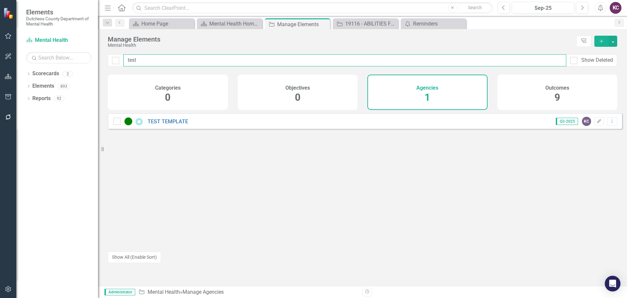
type input "test"
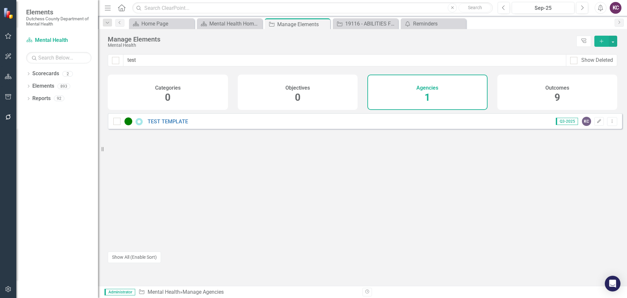
click at [159, 125] on div "TEST TEMPLATE" at bounding box center [151, 121] width 76 height 8
click at [159, 124] on link "TEST TEMPLATE" at bounding box center [168, 121] width 40 height 6
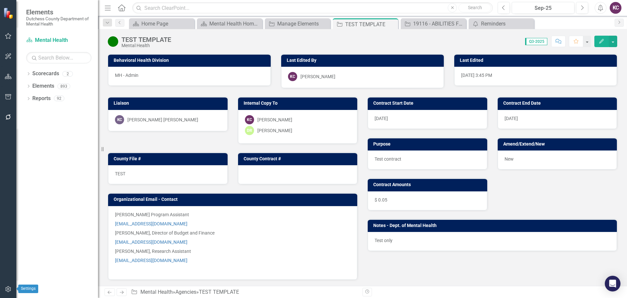
click at [11, 291] on icon "button" at bounding box center [8, 288] width 7 height 5
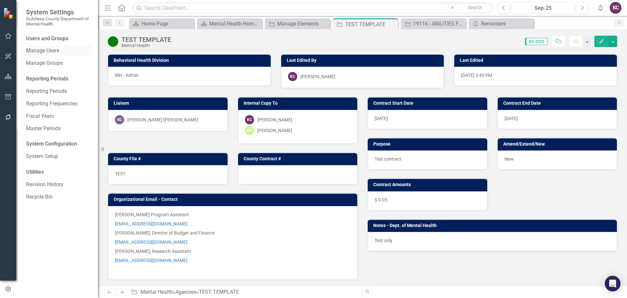
click at [51, 50] on link "Manage Users" at bounding box center [58, 51] width 65 height 8
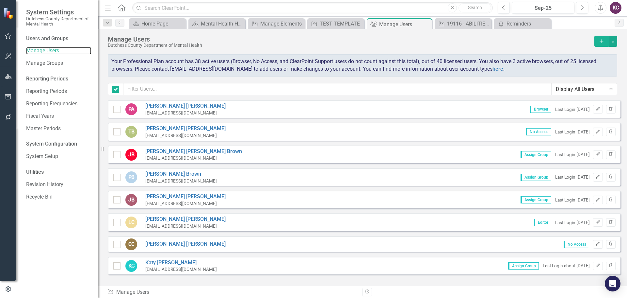
checkbox input "false"
click at [193, 92] on input "text" at bounding box center [337, 89] width 428 height 12
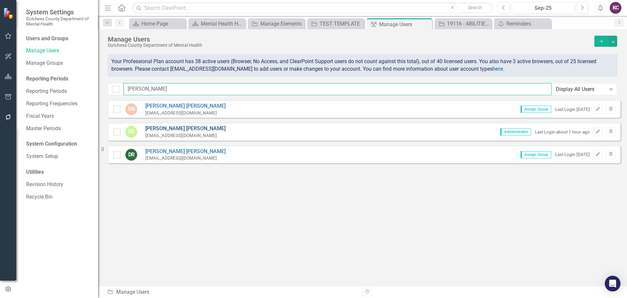
type input "dian"
click at [163, 130] on link "Diane Richard" at bounding box center [185, 129] width 80 height 8
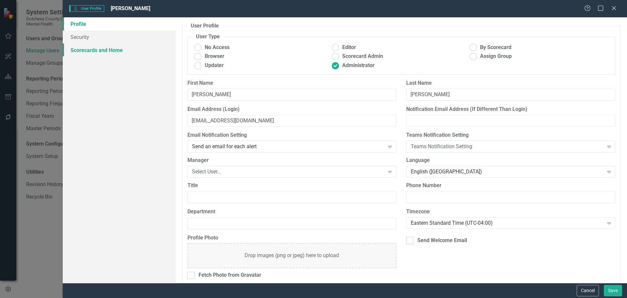
click at [88, 47] on link "Scorecards and Home" at bounding box center [119, 49] width 113 height 13
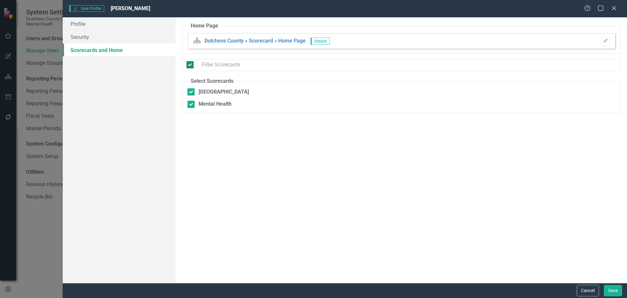
click at [189, 65] on input "checkbox" at bounding box center [188, 63] width 4 height 4
checkbox input "false"
click at [191, 65] on div at bounding box center [189, 64] width 7 height 7
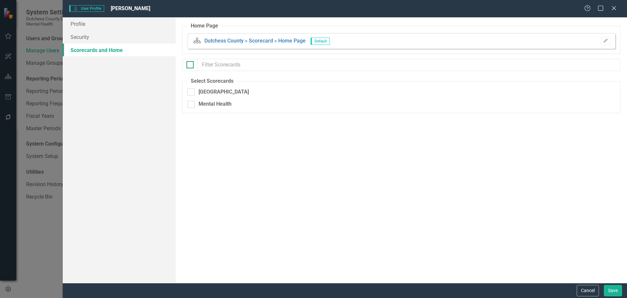
click at [191, 65] on input "checkbox" at bounding box center [188, 63] width 4 height 4
checkbox input "true"
click at [83, 40] on link "Security" at bounding box center [119, 36] width 113 height 13
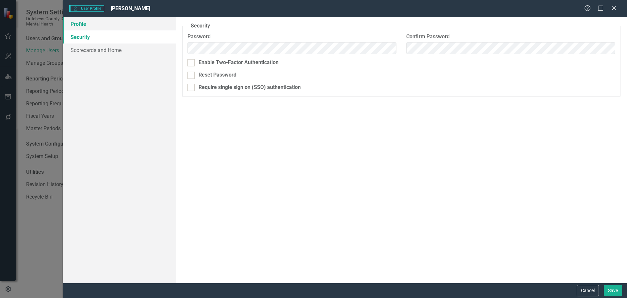
click at [85, 25] on link "Profile" at bounding box center [119, 23] width 113 height 13
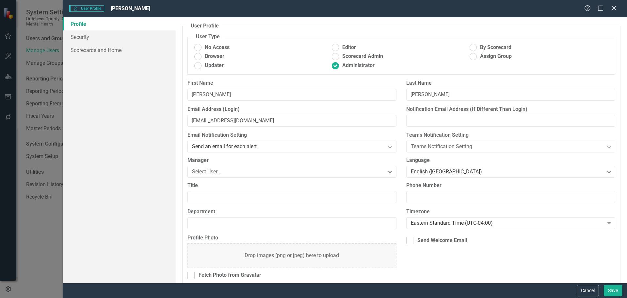
click at [617, 8] on icon "Close" at bounding box center [614, 8] width 8 height 6
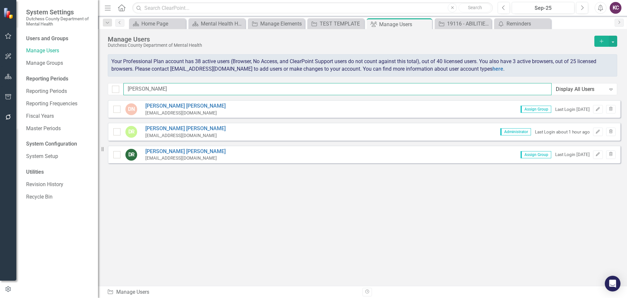
click at [175, 87] on input "dian" at bounding box center [337, 89] width 428 height 12
type input "d"
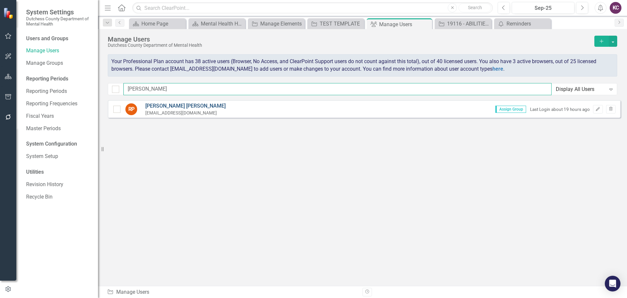
type input "robin"
click at [157, 105] on link "Robin Peritz" at bounding box center [185, 106] width 80 height 8
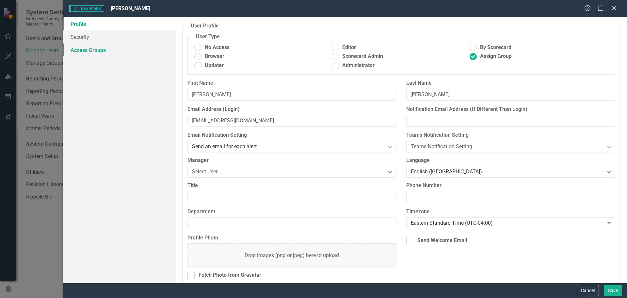
click at [104, 50] on link "Access Groups" at bounding box center [119, 49] width 113 height 13
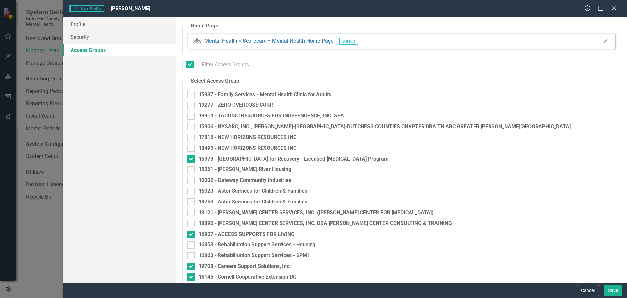
checkbox input "false"
click at [614, 9] on icon "Close" at bounding box center [614, 8] width 8 height 6
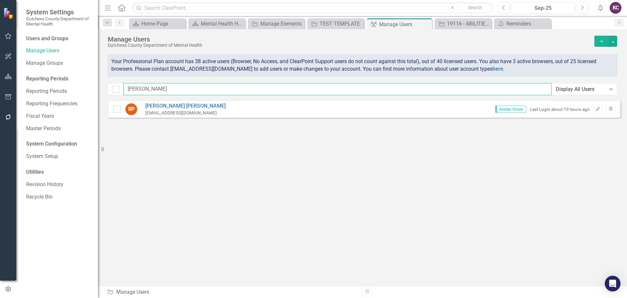
click at [152, 86] on input "robin" at bounding box center [337, 89] width 428 height 12
type input "r"
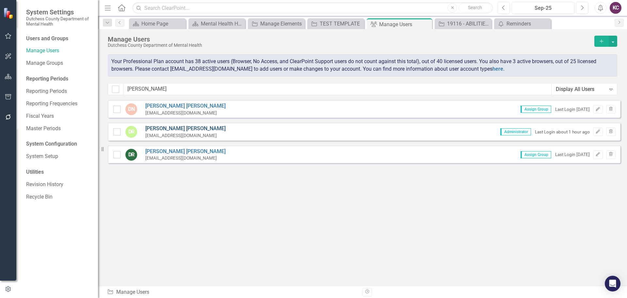
click at [174, 128] on link "Diane Richard" at bounding box center [185, 129] width 80 height 8
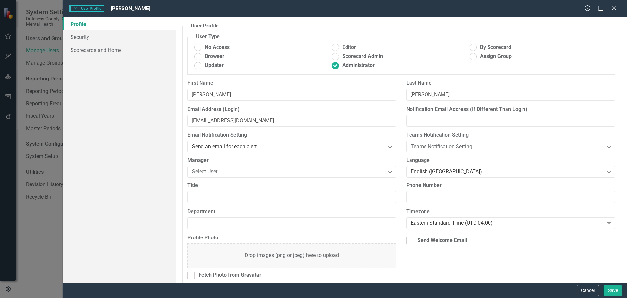
drag, startPoint x: 614, startPoint y: 6, endPoint x: 571, endPoint y: 19, distance: 44.7
click at [614, 6] on icon "Close" at bounding box center [614, 8] width 7 height 5
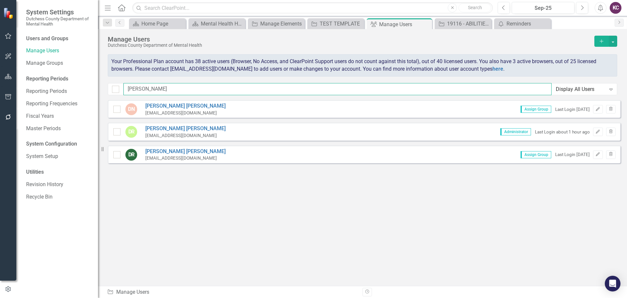
click at [149, 85] on input "dian" at bounding box center [337, 89] width 428 height 12
type input "d"
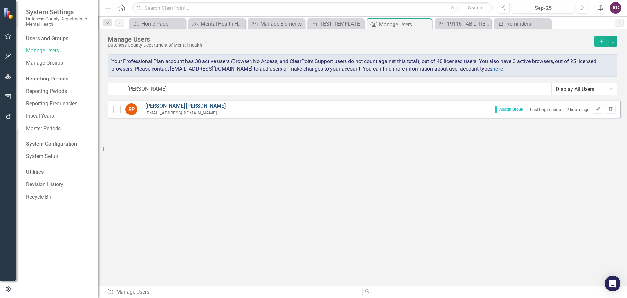
click at [168, 105] on link "Robin Peritz" at bounding box center [185, 106] width 80 height 8
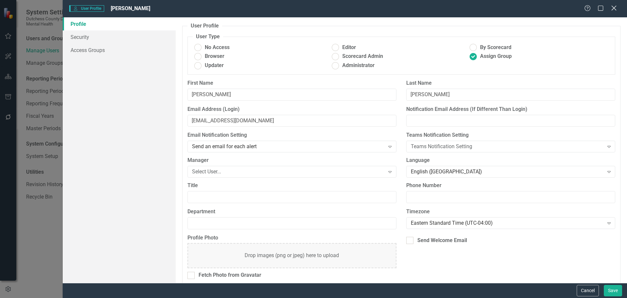
click at [614, 10] on icon "Close" at bounding box center [614, 8] width 8 height 6
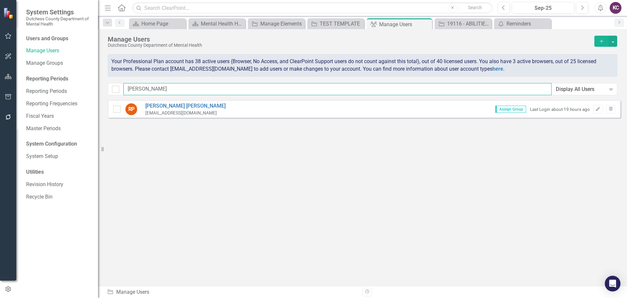
click at [149, 87] on input "robin" at bounding box center [337, 89] width 428 height 12
type input "r"
type input "robin"
click at [164, 107] on link "Robin Peritz" at bounding box center [185, 106] width 80 height 8
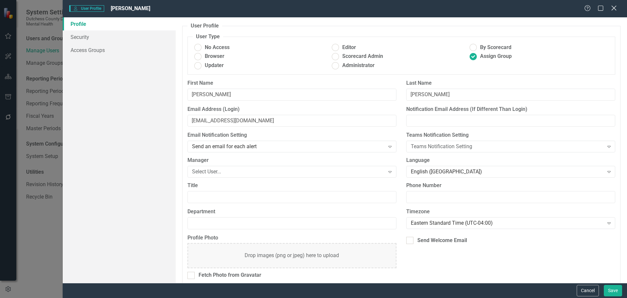
click at [614, 8] on icon at bounding box center [613, 8] width 5 height 5
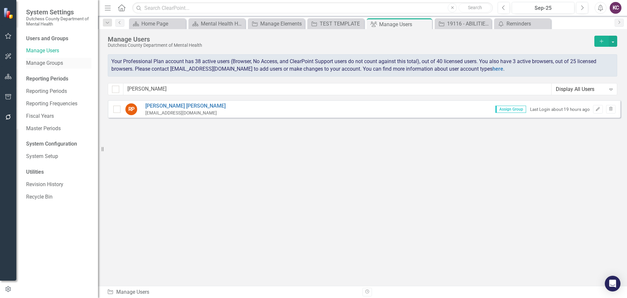
click at [56, 63] on link "Manage Groups" at bounding box center [58, 63] width 65 height 8
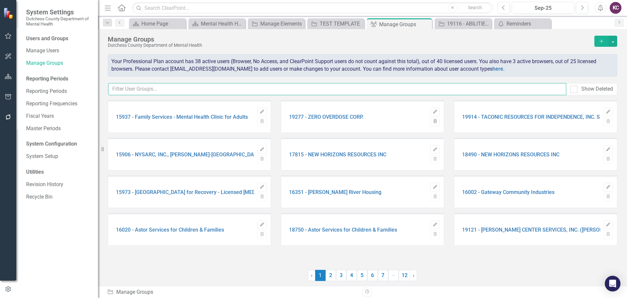
click at [162, 92] on input "text" at bounding box center [337, 89] width 458 height 12
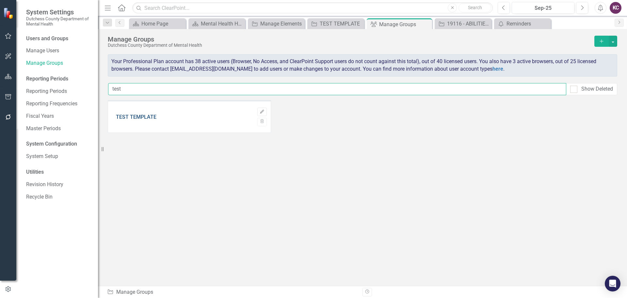
type input "test"
click at [135, 117] on link "TEST TEMPLATE" at bounding box center [136, 117] width 40 height 6
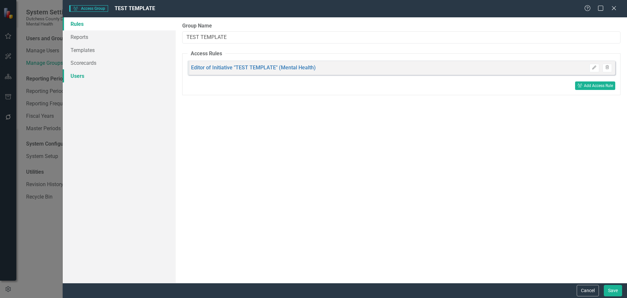
click at [85, 75] on link "Users" at bounding box center [119, 75] width 113 height 13
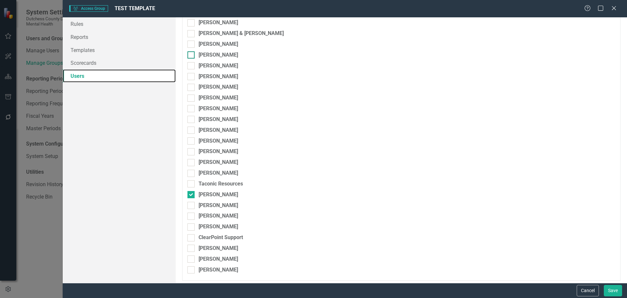
scroll to position [133, 0]
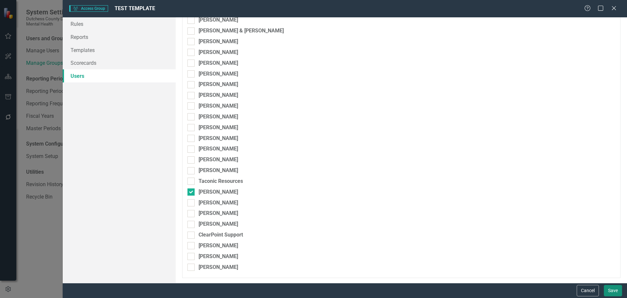
click at [611, 289] on button "Save" at bounding box center [613, 289] width 18 height 11
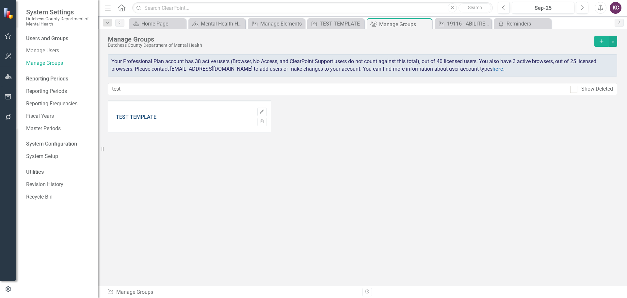
click at [132, 114] on link "TEST TEMPLATE" at bounding box center [136, 117] width 40 height 6
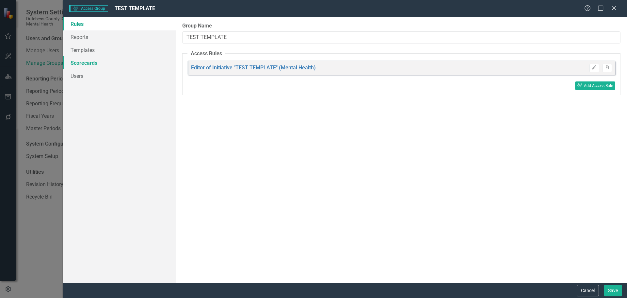
click at [91, 61] on link "Scorecards" at bounding box center [119, 62] width 113 height 13
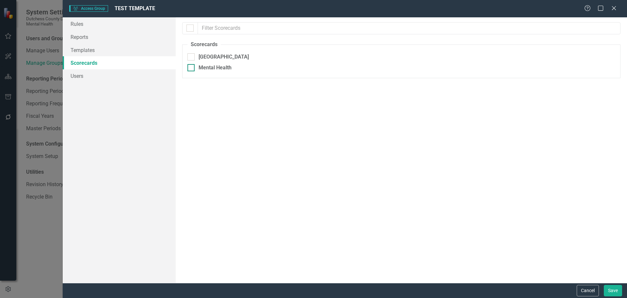
click at [192, 68] on div at bounding box center [190, 67] width 7 height 7
click at [192, 68] on input "Mental Health" at bounding box center [189, 66] width 4 height 4
checkbox input "true"
click at [609, 288] on button "Save" at bounding box center [613, 289] width 18 height 11
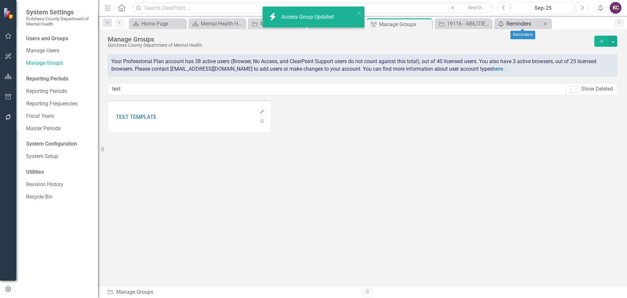
click at [509, 21] on div "Reminders" at bounding box center [524, 24] width 35 height 8
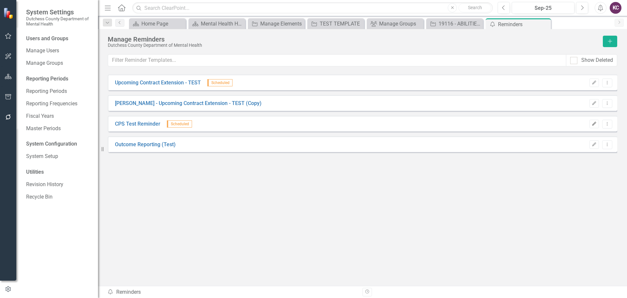
click at [594, 126] on button "Edit" at bounding box center [593, 124] width 9 height 8
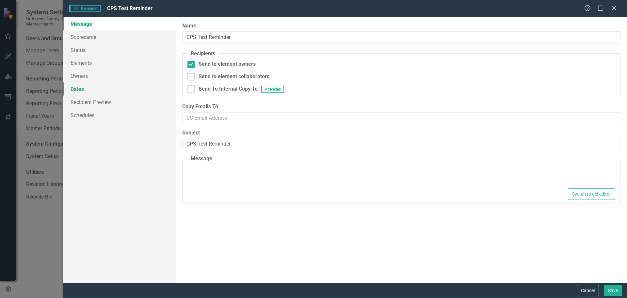
type textarea "<p>Dear {FirstName}, Please log into ClearPoint and update the following items …"
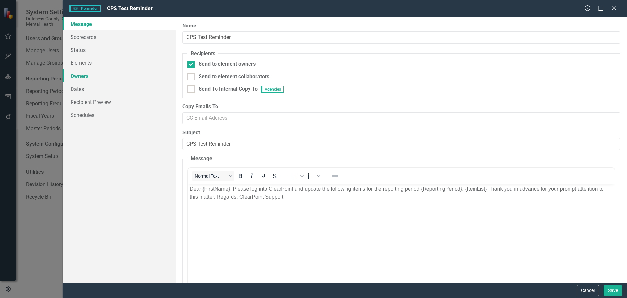
click at [82, 73] on link "Owners" at bounding box center [119, 75] width 113 height 13
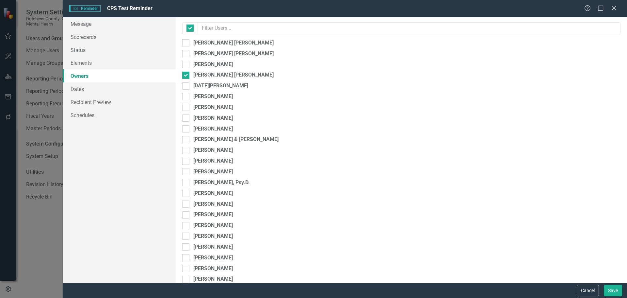
checkbox input "false"
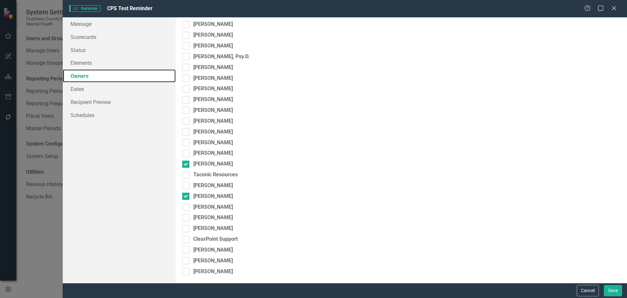
scroll to position [126, 0]
click at [605, 288] on button "Save" at bounding box center [613, 289] width 18 height 11
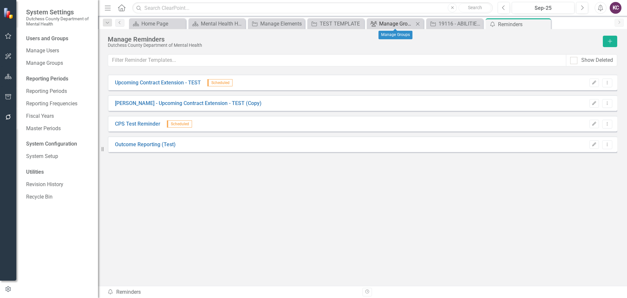
click at [387, 22] on div "Manage Groups" at bounding box center [396, 24] width 35 height 8
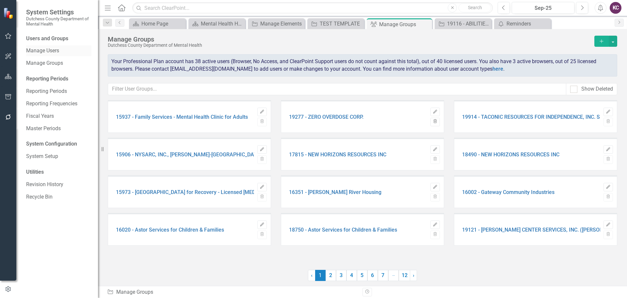
click at [56, 51] on link "Manage Users" at bounding box center [58, 51] width 65 height 8
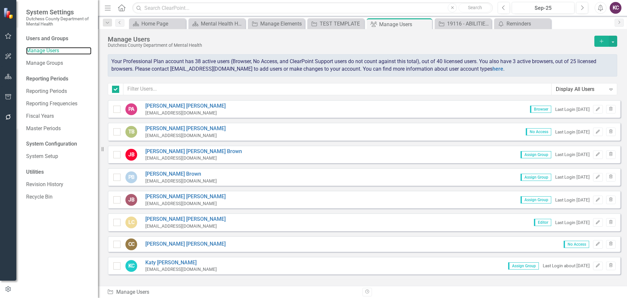
checkbox input "false"
click at [176, 126] on link "Tammy Brennan" at bounding box center [185, 129] width 80 height 8
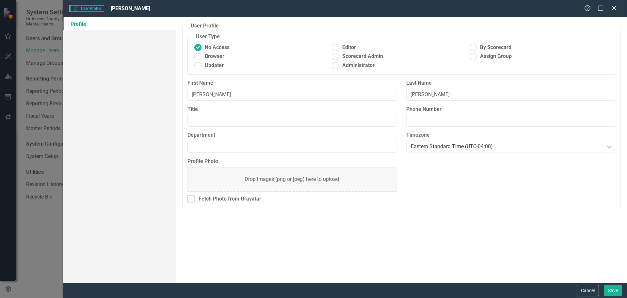
click at [615, 8] on icon at bounding box center [613, 8] width 5 height 5
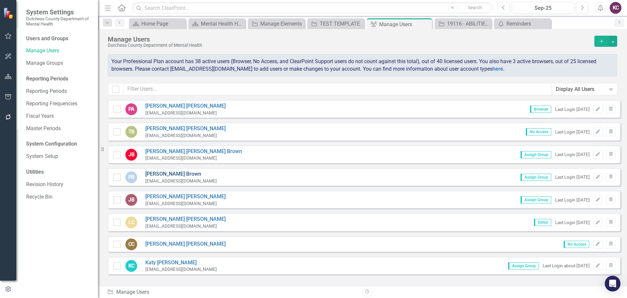
click at [167, 173] on link "Patricia Brown" at bounding box center [181, 174] width 72 height 8
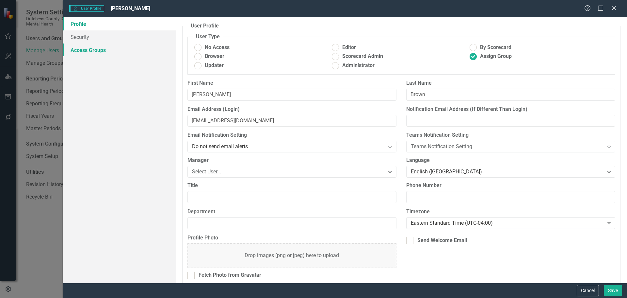
click at [96, 53] on link "Access Groups" at bounding box center [119, 49] width 113 height 13
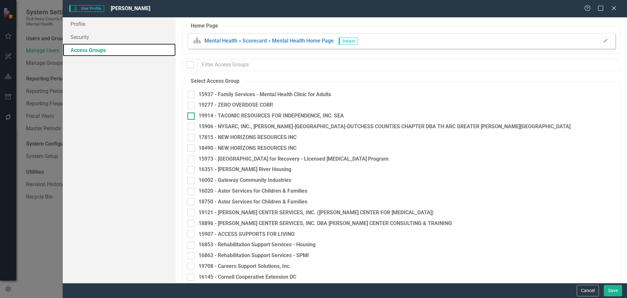
checkbox input "false"
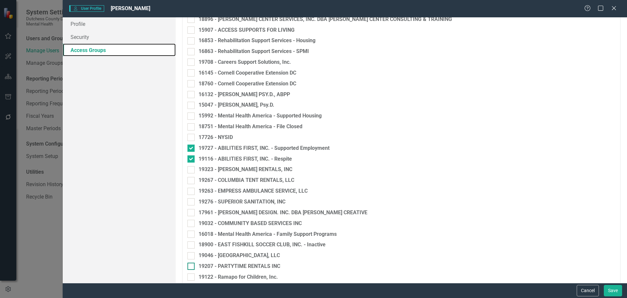
scroll to position [196, 0]
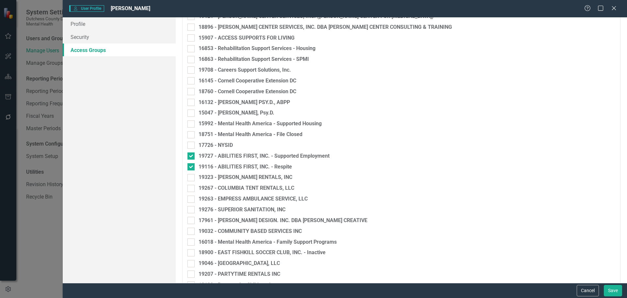
drag, startPoint x: 614, startPoint y: 8, endPoint x: 609, endPoint y: 8, distance: 4.2
click at [613, 8] on icon "Close" at bounding box center [614, 8] width 7 height 5
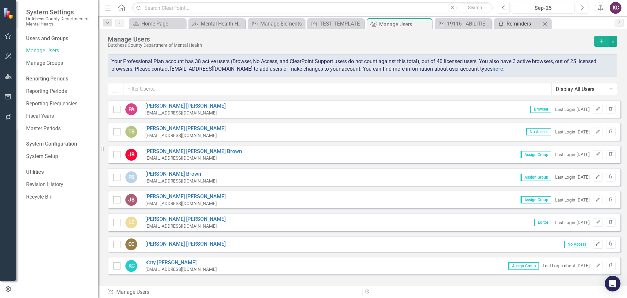
click at [519, 24] on div "Reminders" at bounding box center [524, 24] width 35 height 8
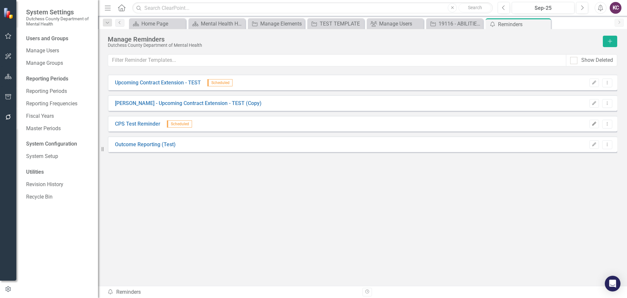
click at [593, 122] on icon "Edit" at bounding box center [594, 124] width 5 height 4
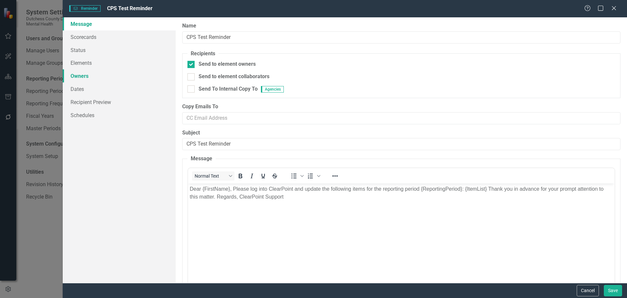
click at [84, 76] on link "Owners" at bounding box center [119, 75] width 113 height 13
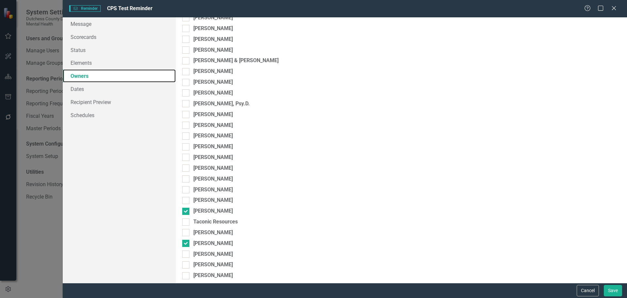
scroll to position [126, 0]
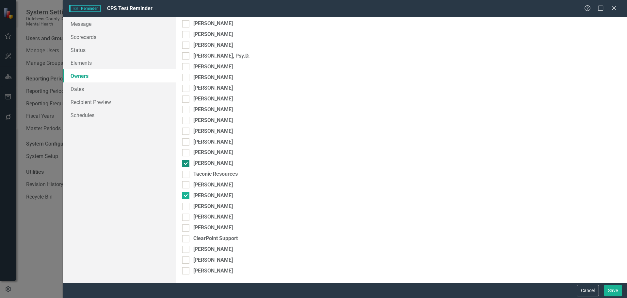
click at [185, 163] on input "Robin Peritz" at bounding box center [184, 162] width 4 height 4
checkbox input "false"
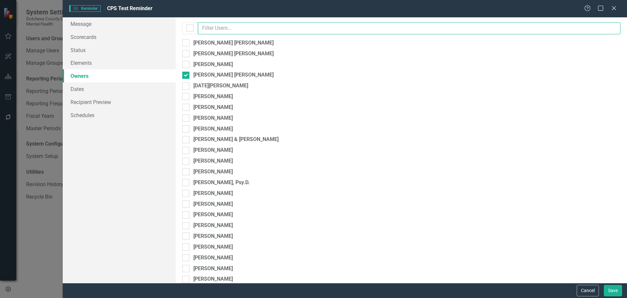
click at [259, 22] on input "text" at bounding box center [409, 28] width 423 height 12
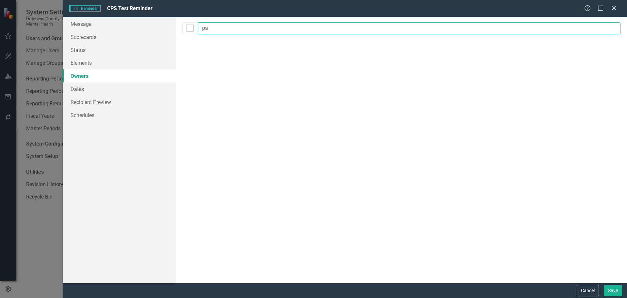
type input "p"
type input "b"
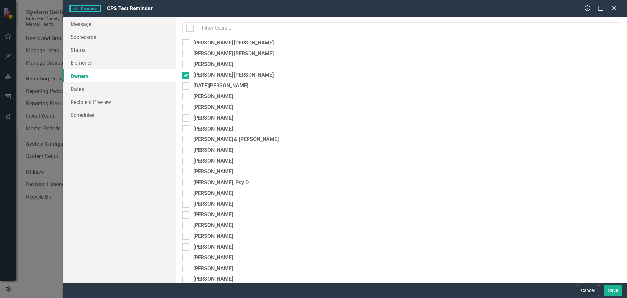
click at [612, 7] on icon "Close" at bounding box center [614, 8] width 8 height 6
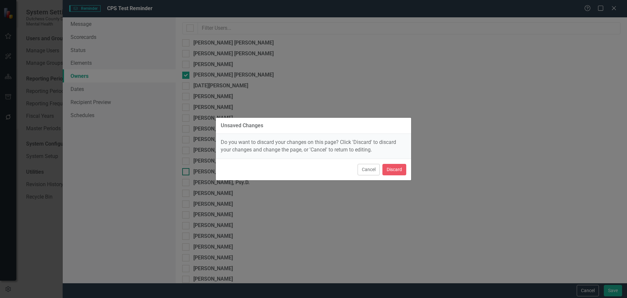
drag, startPoint x: 368, startPoint y: 169, endPoint x: 377, endPoint y: 168, distance: 9.2
click at [367, 169] on button "Cancel" at bounding box center [369, 169] width 22 height 11
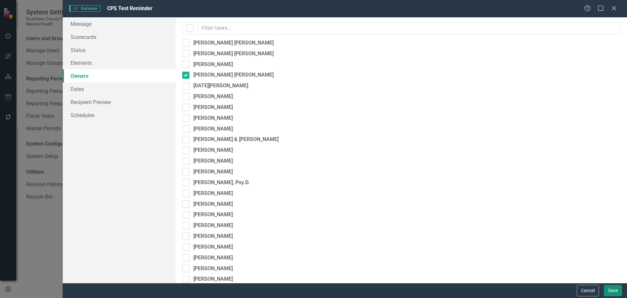
click at [612, 290] on button "Save" at bounding box center [613, 289] width 18 height 11
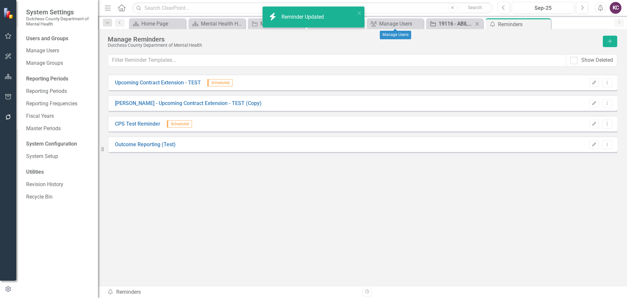
click at [438, 22] on link "Agency 19116 - ABILITIES FIRST, INC. - Respite Programs" at bounding box center [450, 24] width 45 height 8
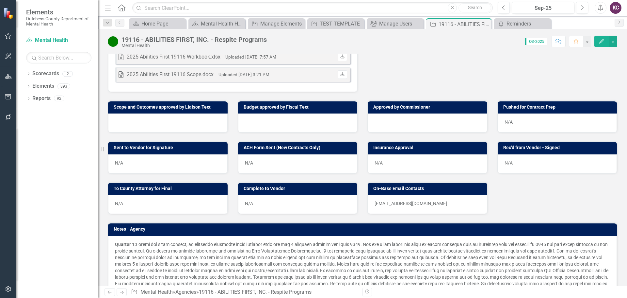
scroll to position [98, 0]
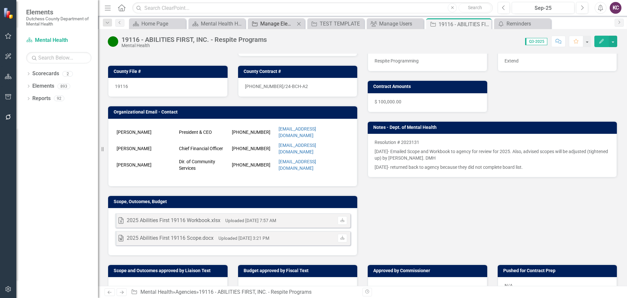
click at [286, 23] on div "Manage Elements" at bounding box center [277, 24] width 35 height 8
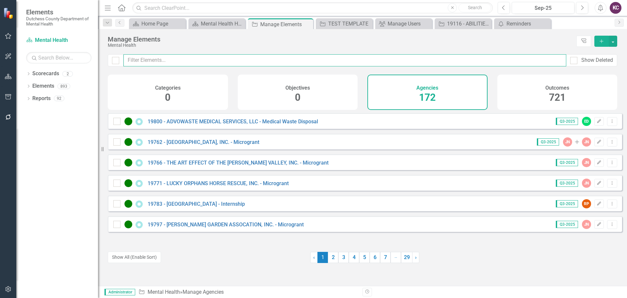
click at [206, 59] on input "text" at bounding box center [344, 60] width 443 height 12
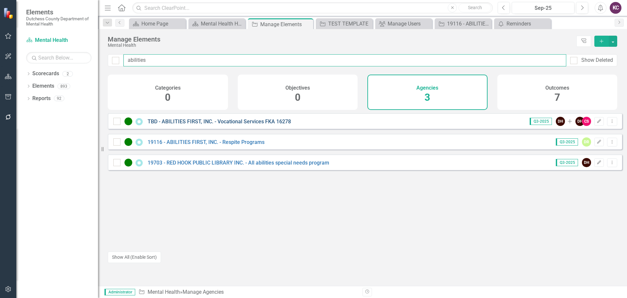
type input "abilities"
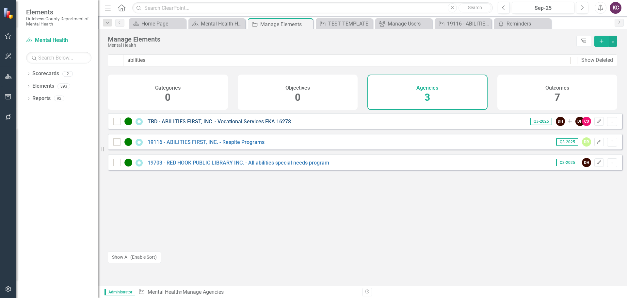
click at [247, 124] on link "TBD - ABILITIES FIRST, INC. - Vocational Services FKA 16278" at bounding box center [219, 121] width 143 height 6
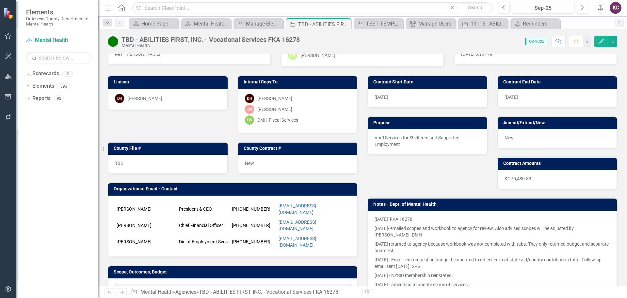
scroll to position [33, 0]
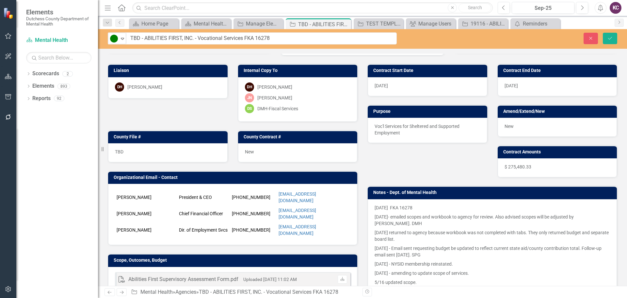
drag, startPoint x: 207, startPoint y: 38, endPoint x: 222, endPoint y: 38, distance: 14.7
click at [606, 36] on button "Save" at bounding box center [610, 38] width 14 height 11
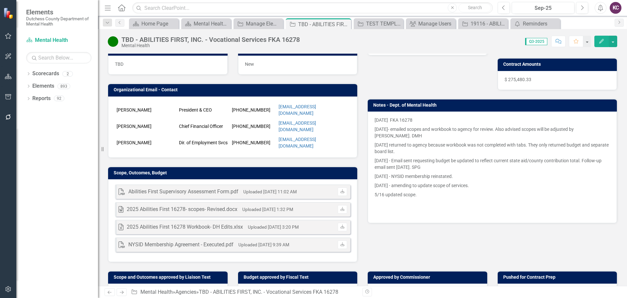
scroll to position [131, 0]
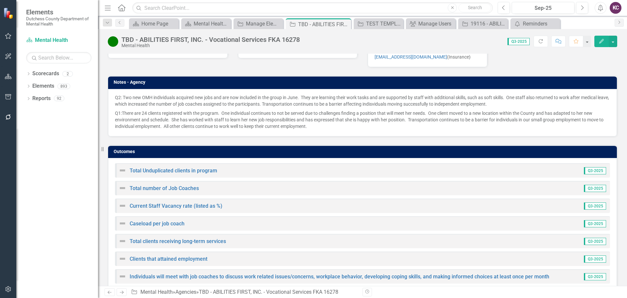
scroll to position [502, 0]
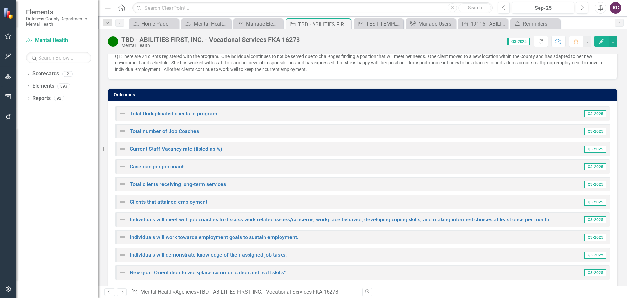
click at [431, 44] on div "Score: 0.00 Q3-2025 Completed Refresh Comment Favorite Edit" at bounding box center [460, 41] width 314 height 11
click at [427, 44] on div "Score: 0.00 Q3-2025 Completed Refresh Comment Favorite Edit" at bounding box center [460, 41] width 314 height 11
click at [389, 44] on div "Score: 0.00 Q3-2025 Completed Refresh Comment Favorite Edit" at bounding box center [460, 41] width 314 height 11
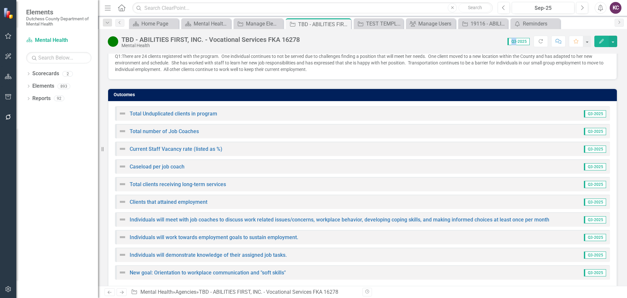
click at [389, 44] on div "Score: 0.00 Q3-2025 Completed Refresh Comment Favorite Edit" at bounding box center [460, 41] width 314 height 11
drag, startPoint x: 102, startPoint y: 147, endPoint x: 68, endPoint y: 149, distance: 34.0
click at [70, 149] on div "Elements Dutchess County Department of Mental Health Scorecard Mental Health Se…" at bounding box center [49, 149] width 98 height 298
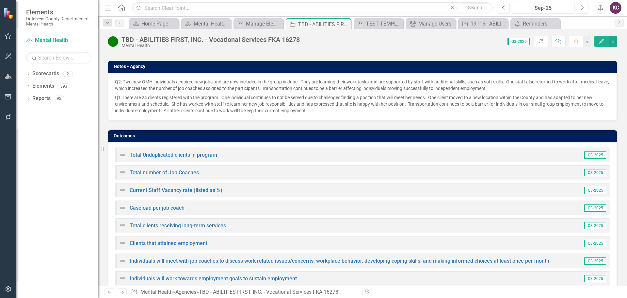
scroll to position [451, 0]
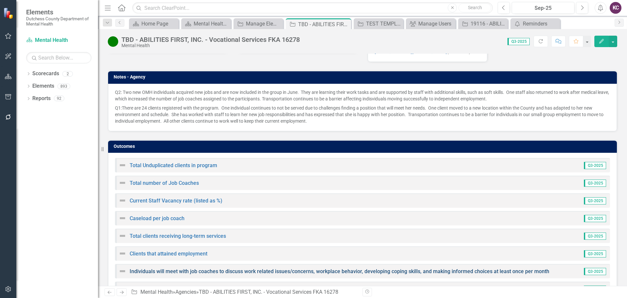
click at [231, 268] on link "Individuals will meet with job coaches to discuss work related issues/concerns,…" at bounding box center [340, 271] width 420 height 6
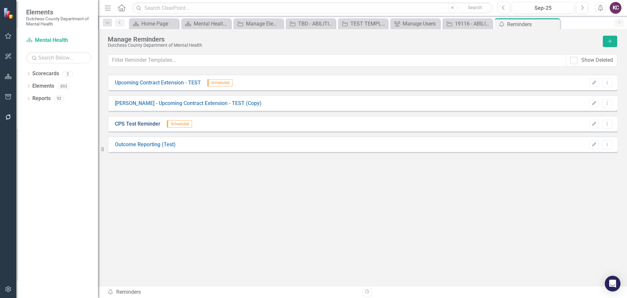
click at [144, 121] on link "CPS Test Reminder" at bounding box center [137, 124] width 45 height 8
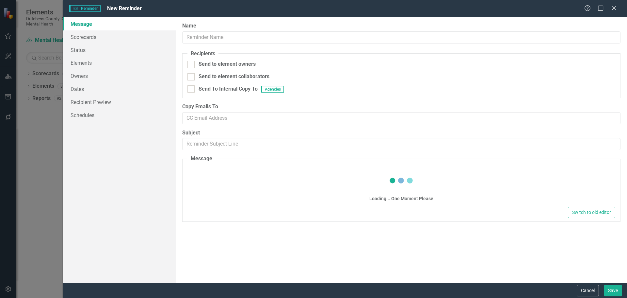
type input "CPS Test Reminder"
checkbox input "true"
type input "CPS Test Reminder"
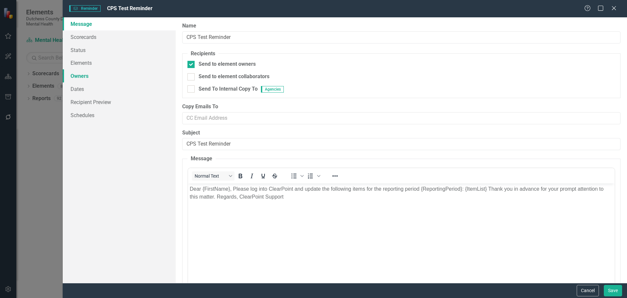
click at [82, 75] on link "Owners" at bounding box center [119, 75] width 113 height 13
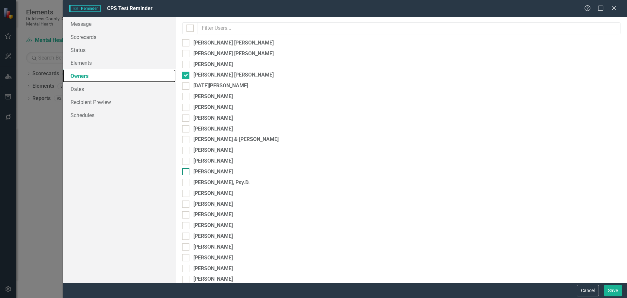
scroll to position [126, 0]
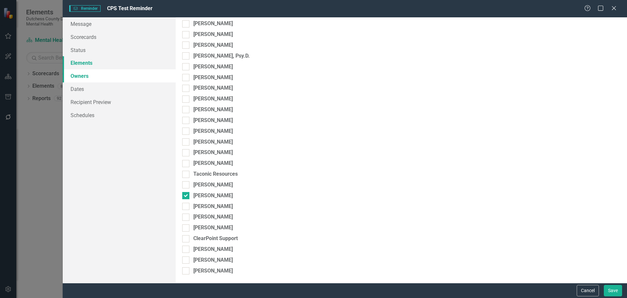
click at [89, 61] on link "Elements" at bounding box center [119, 62] width 113 height 13
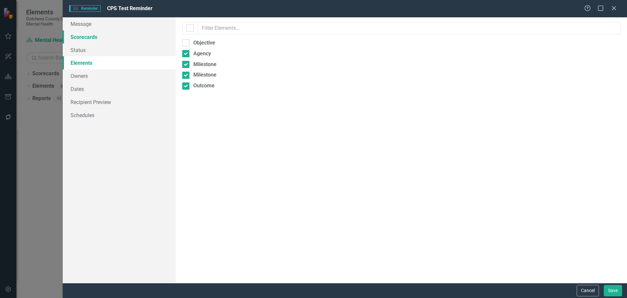
click at [88, 37] on link "Scorecards" at bounding box center [119, 36] width 113 height 13
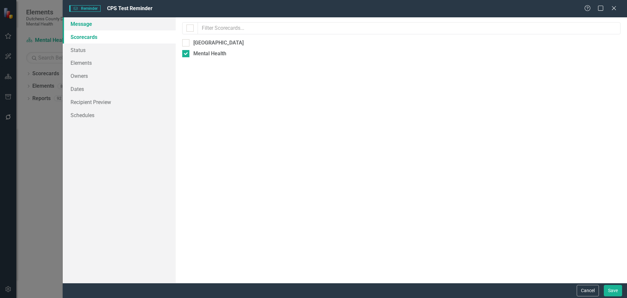
click at [85, 23] on link "Message" at bounding box center [119, 23] width 113 height 13
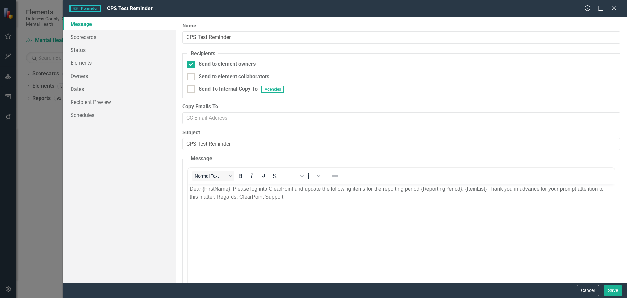
click at [287, 203] on body "Dear {FirstName}, Please log into ClearPoint and update the following items for…" at bounding box center [401, 232] width 427 height 98
click at [613, 10] on icon "Close" at bounding box center [614, 8] width 8 height 6
